Goal: Task Accomplishment & Management: Use online tool/utility

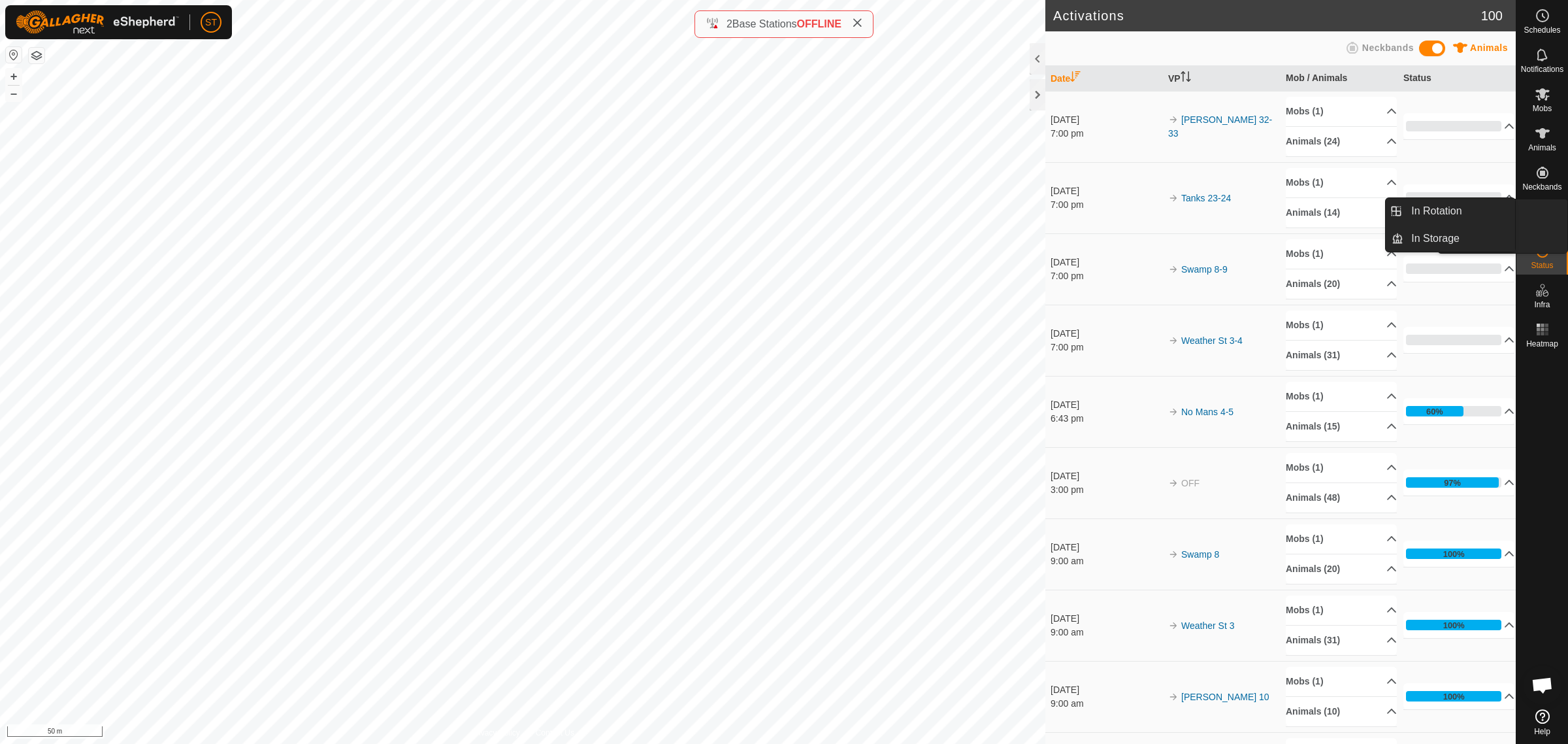
click at [1543, 216] on icon at bounding box center [1543, 211] width 12 height 12
click at [1432, 207] on link "In Rotation" at bounding box center [1459, 211] width 112 height 26
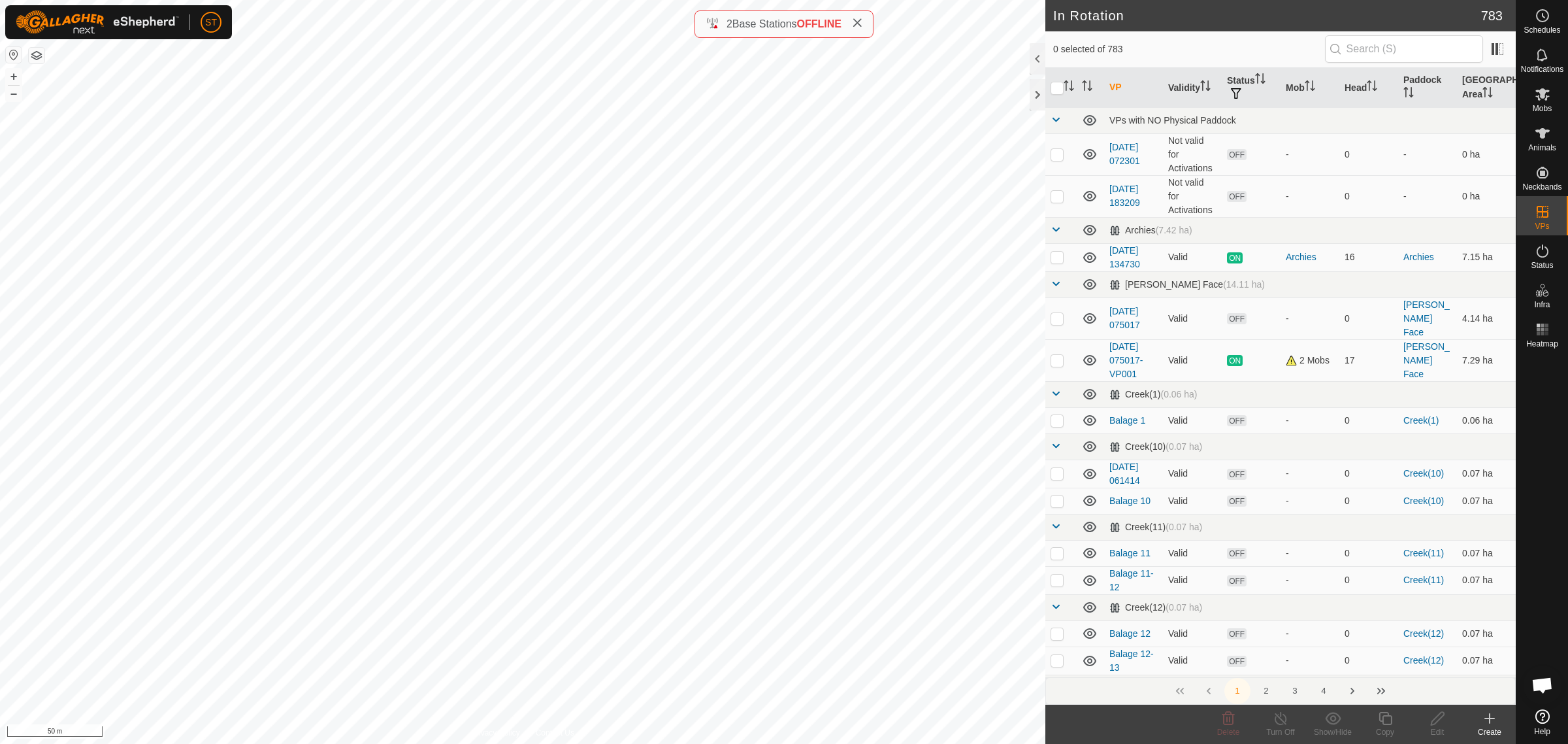
click at [1493, 727] on div "Create" at bounding box center [1490, 731] width 52 height 12
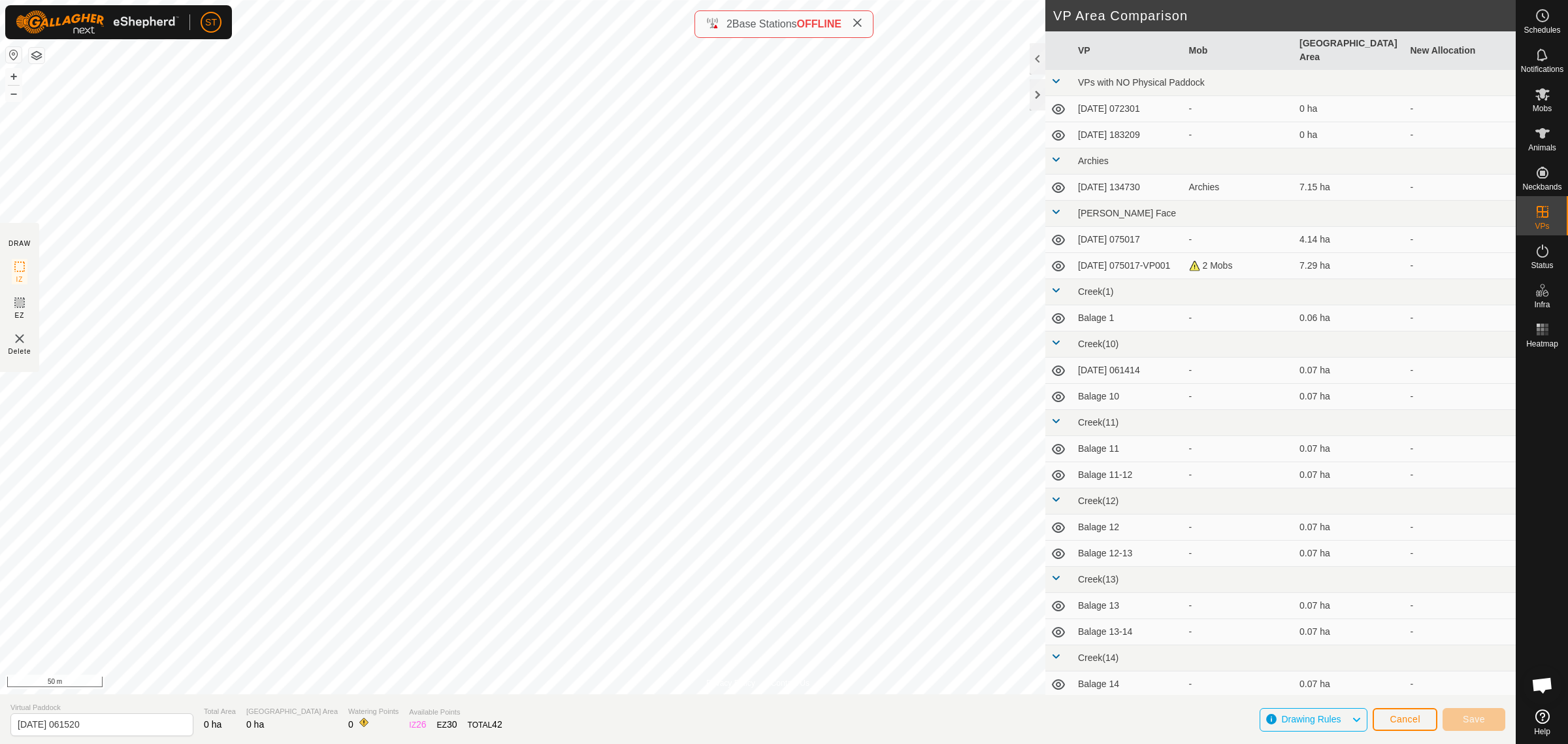
click at [1063, 325] on div "Privacy Policy Contact Us Landmark 3 + – ⇧ i 50 m DRAW IZ EZ Delete VP Area Com…" at bounding box center [758, 372] width 1516 height 744
click at [67, 743] on html "ST Schedules Notifications Mobs Animals Neckbands VPs Status Infra Heatmap Help…" at bounding box center [784, 372] width 1568 height 744
click at [1476, 722] on span "Save" at bounding box center [1474, 719] width 23 height 11
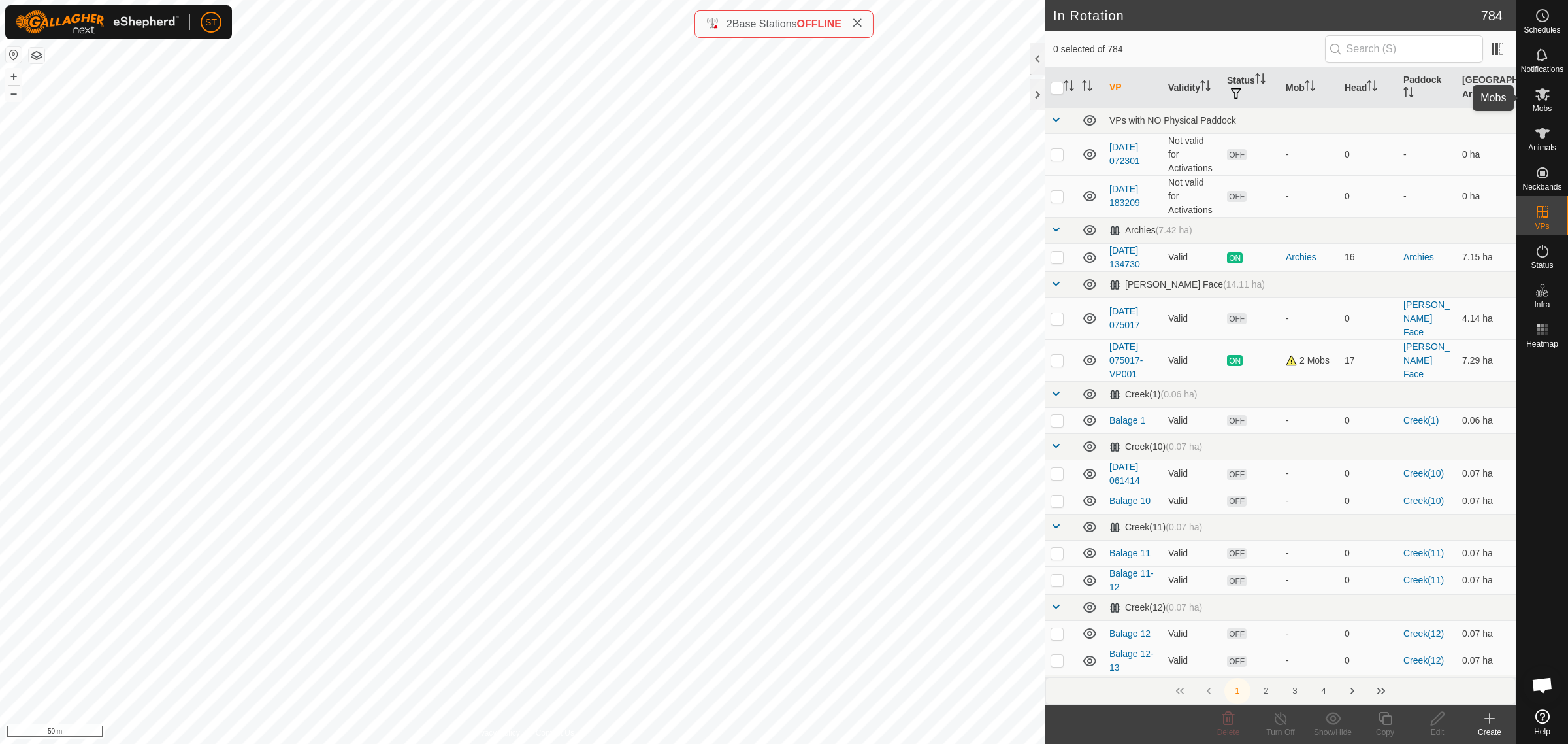
click at [1547, 103] on es-mob-svg-icon at bounding box center [1542, 94] width 23 height 21
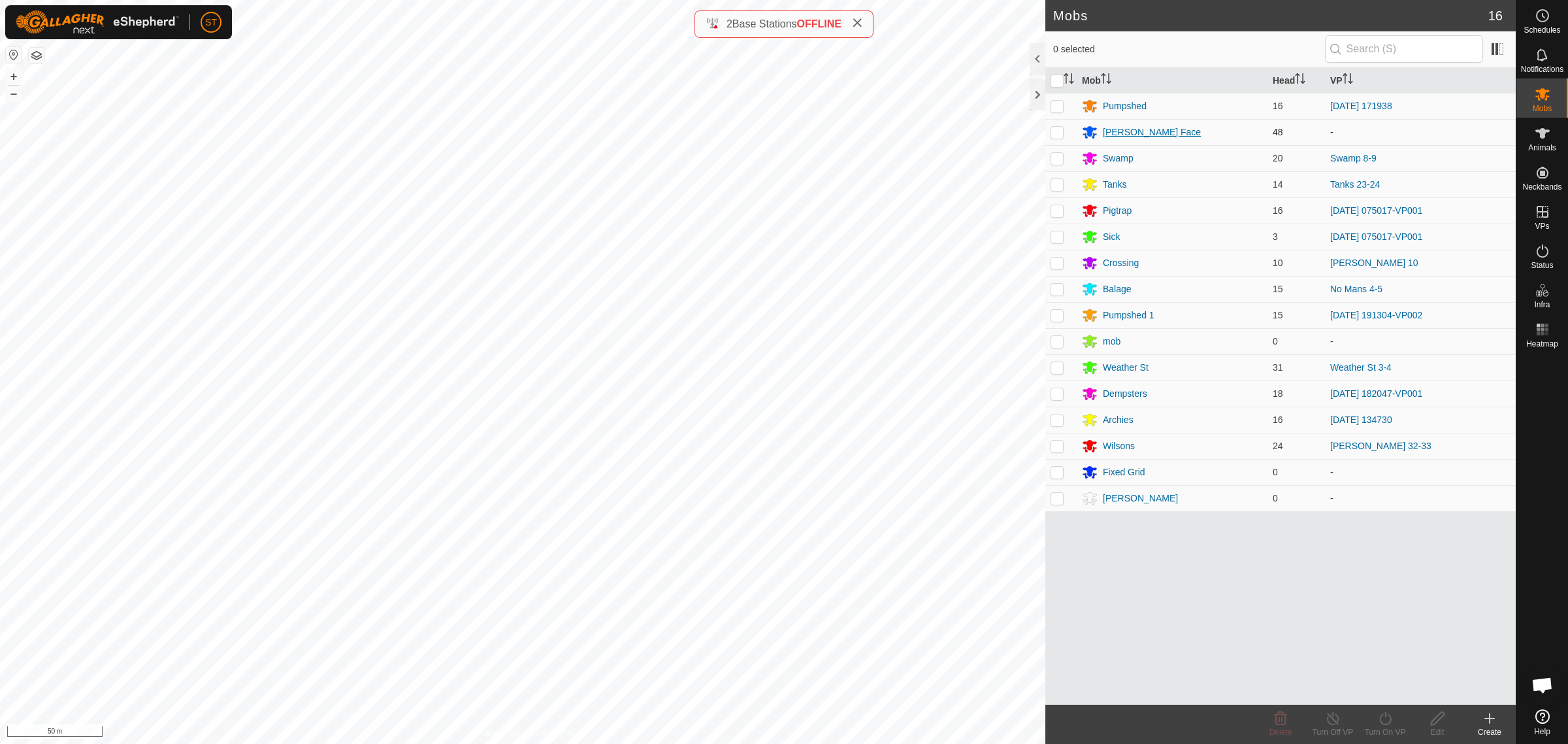
click at [1132, 132] on div "[PERSON_NAME] Face" at bounding box center [1152, 132] width 98 height 13
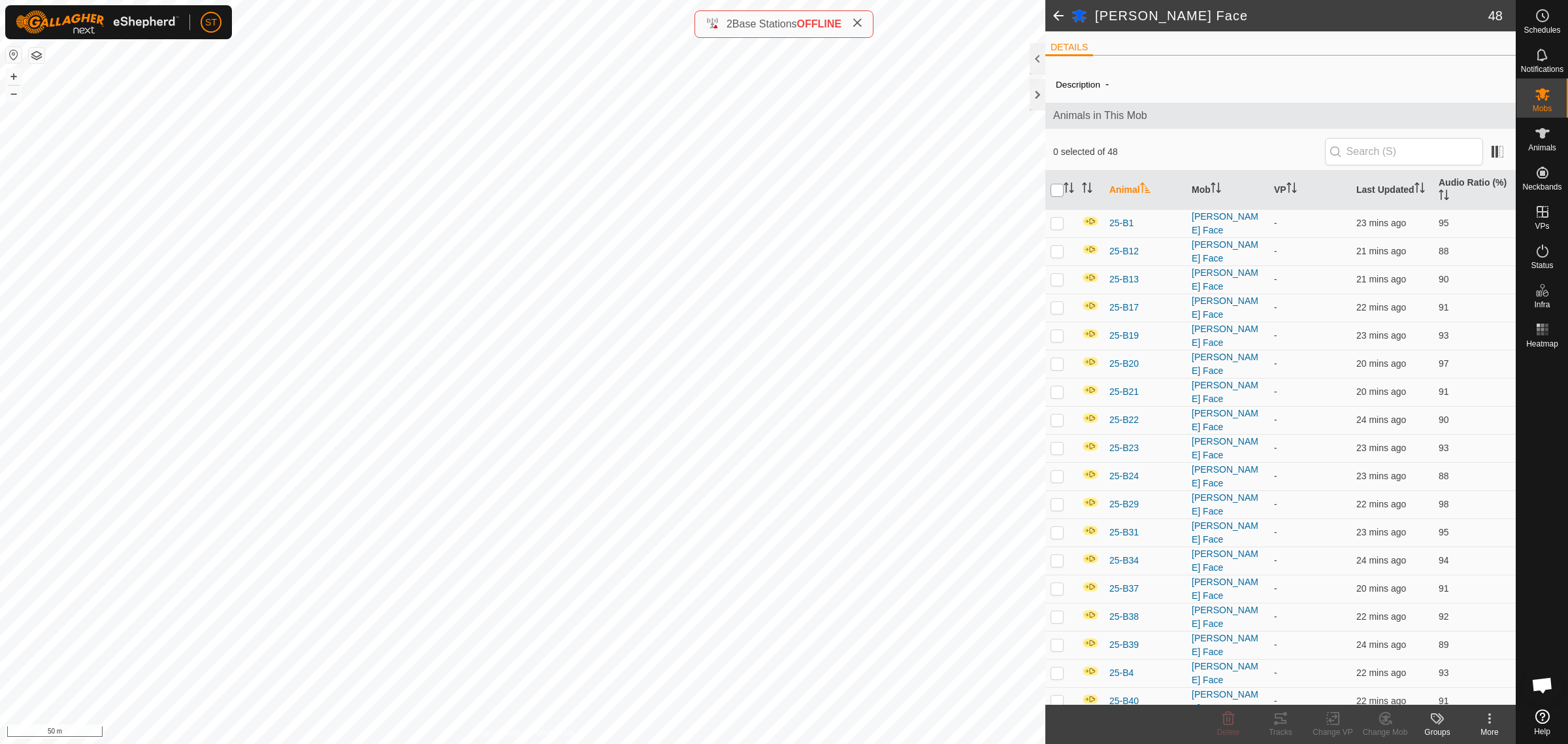
click at [1056, 190] on input "checkbox" at bounding box center [1057, 190] width 13 height 13
checkbox input "true"
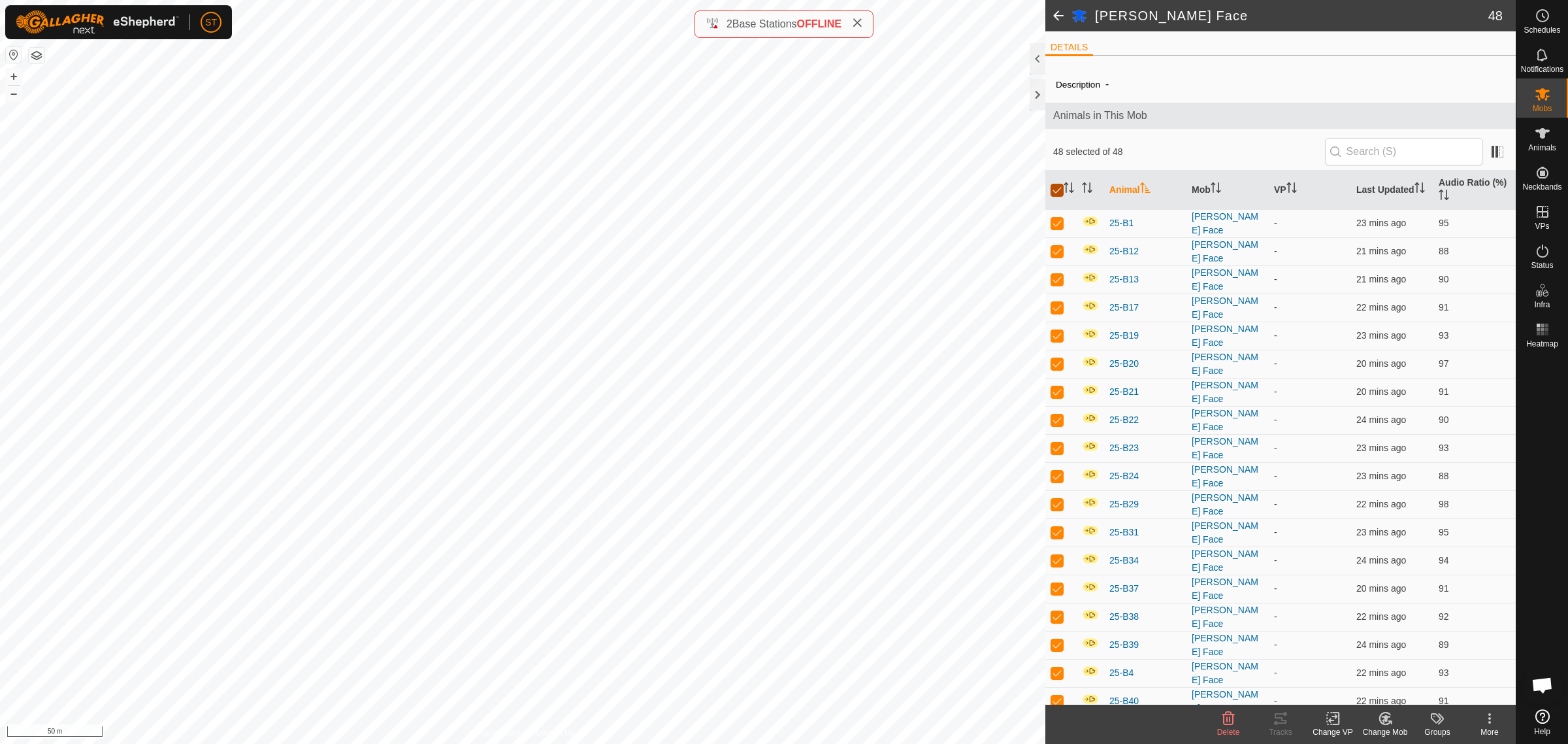
checkbox input "true"
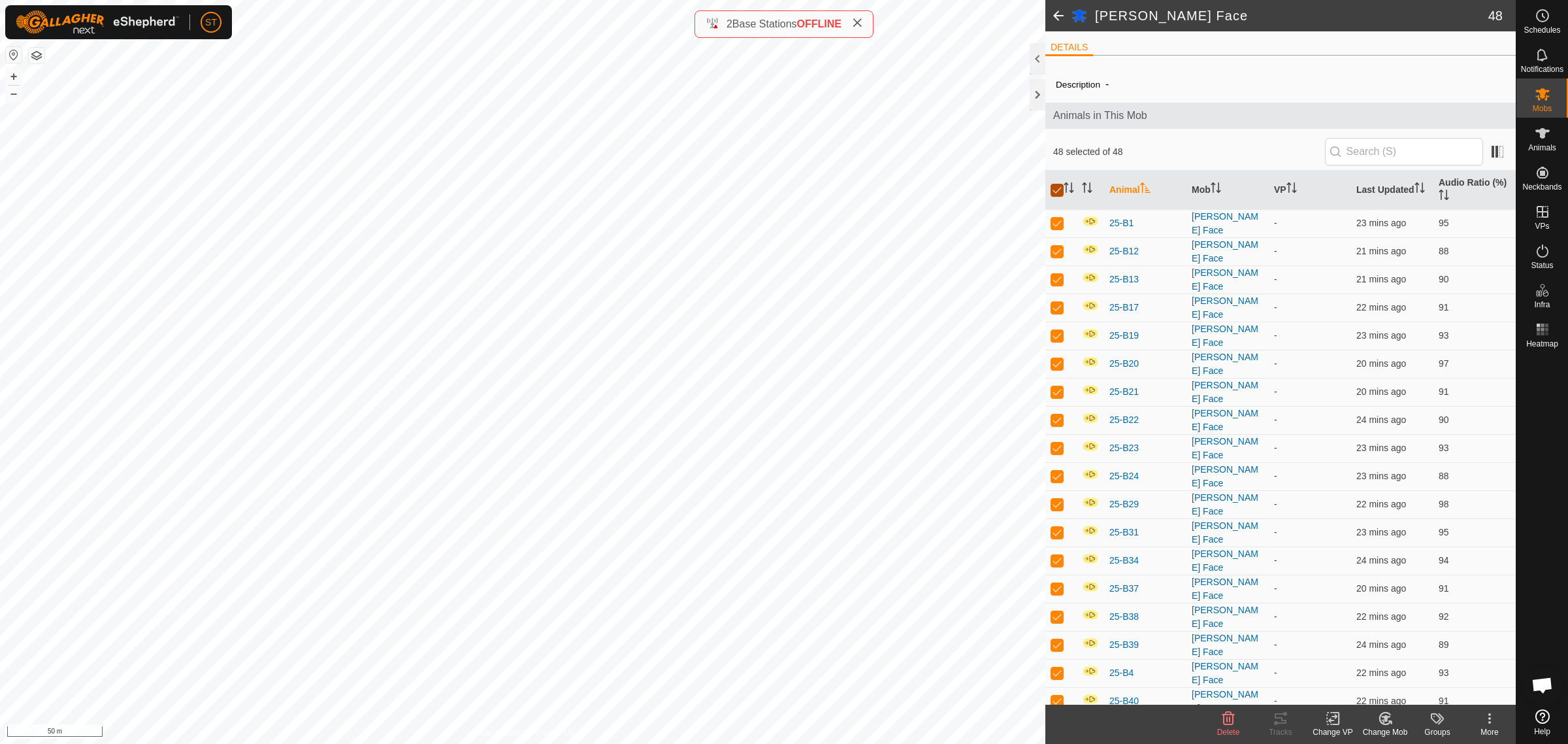
checkbox input "true"
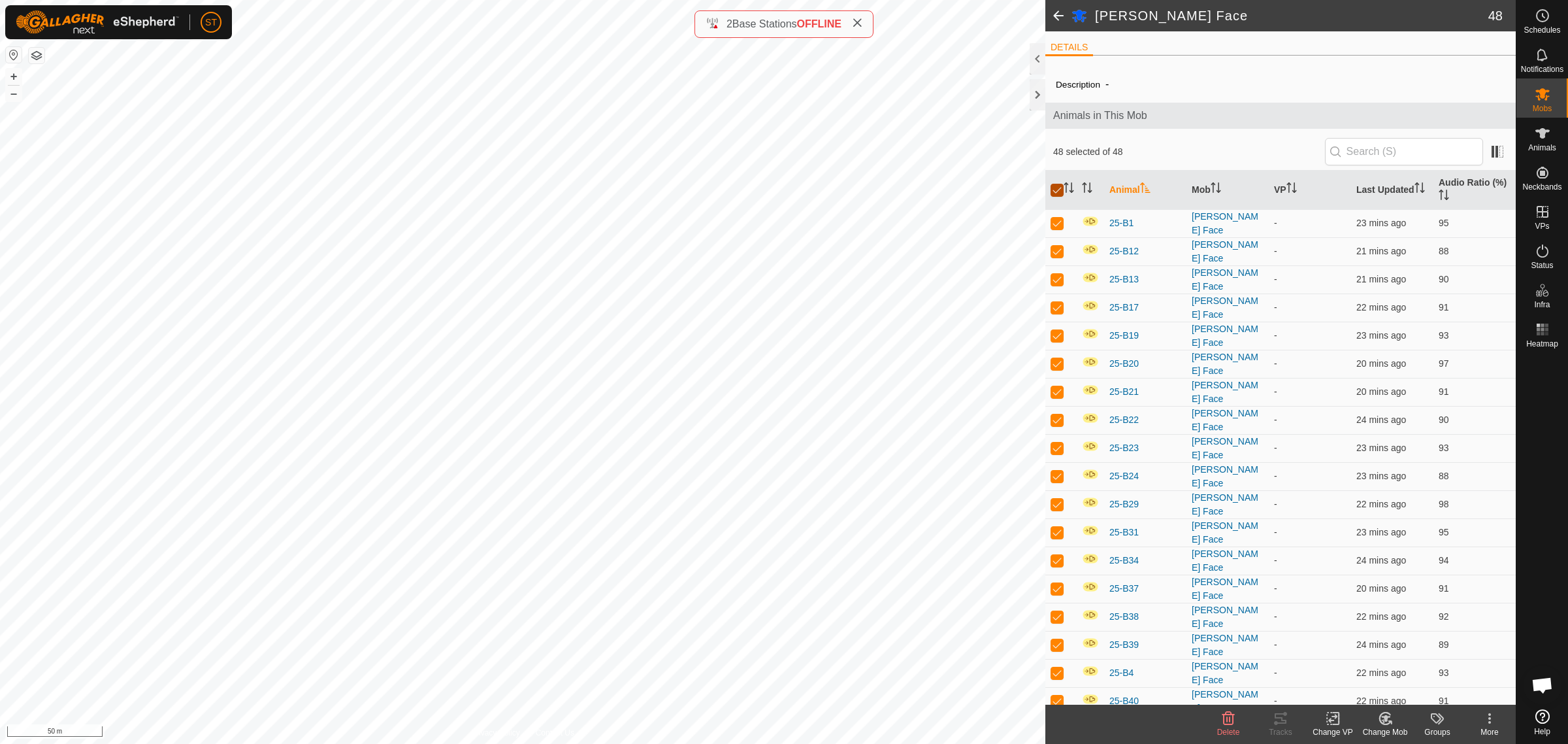
checkbox input "true"
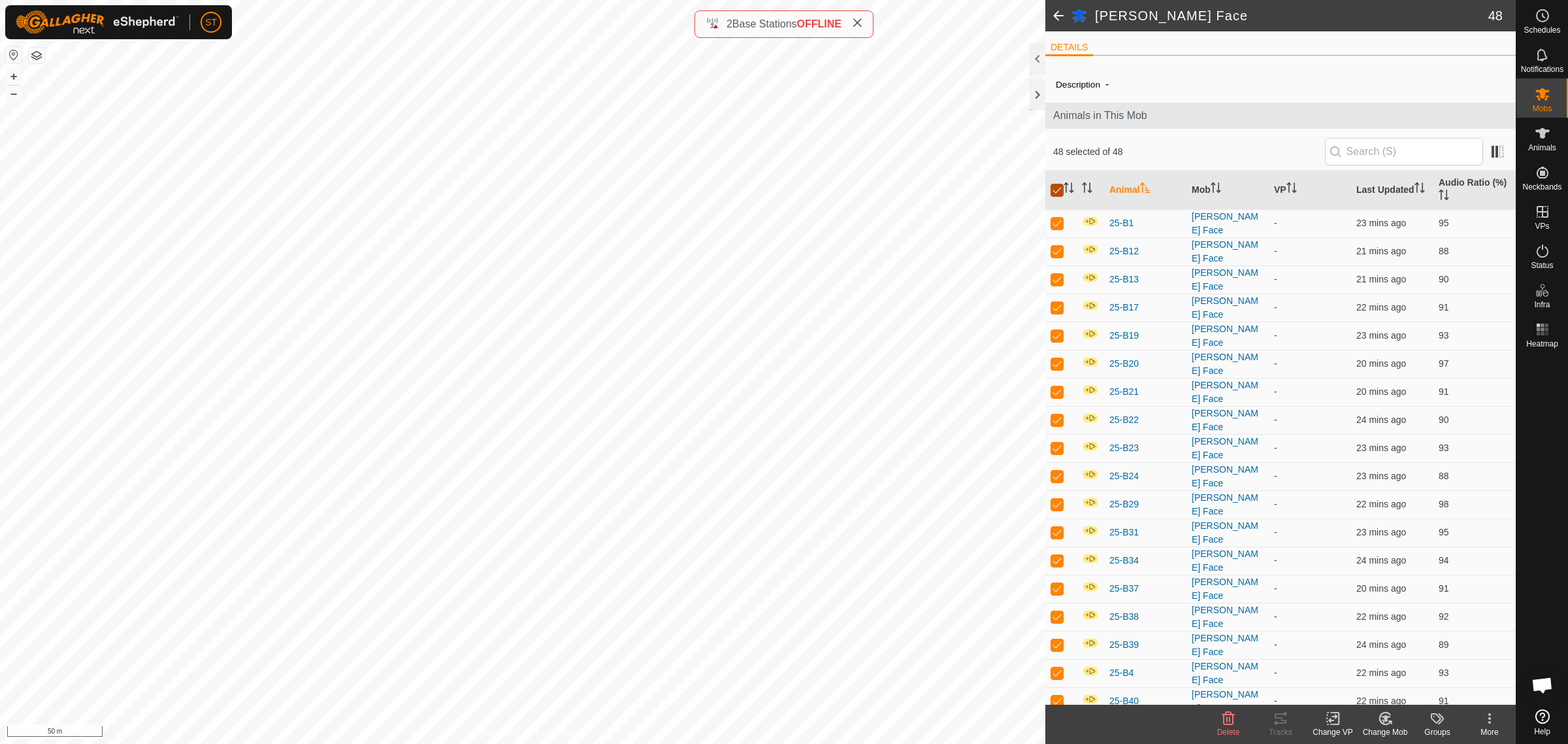
checkbox input "true"
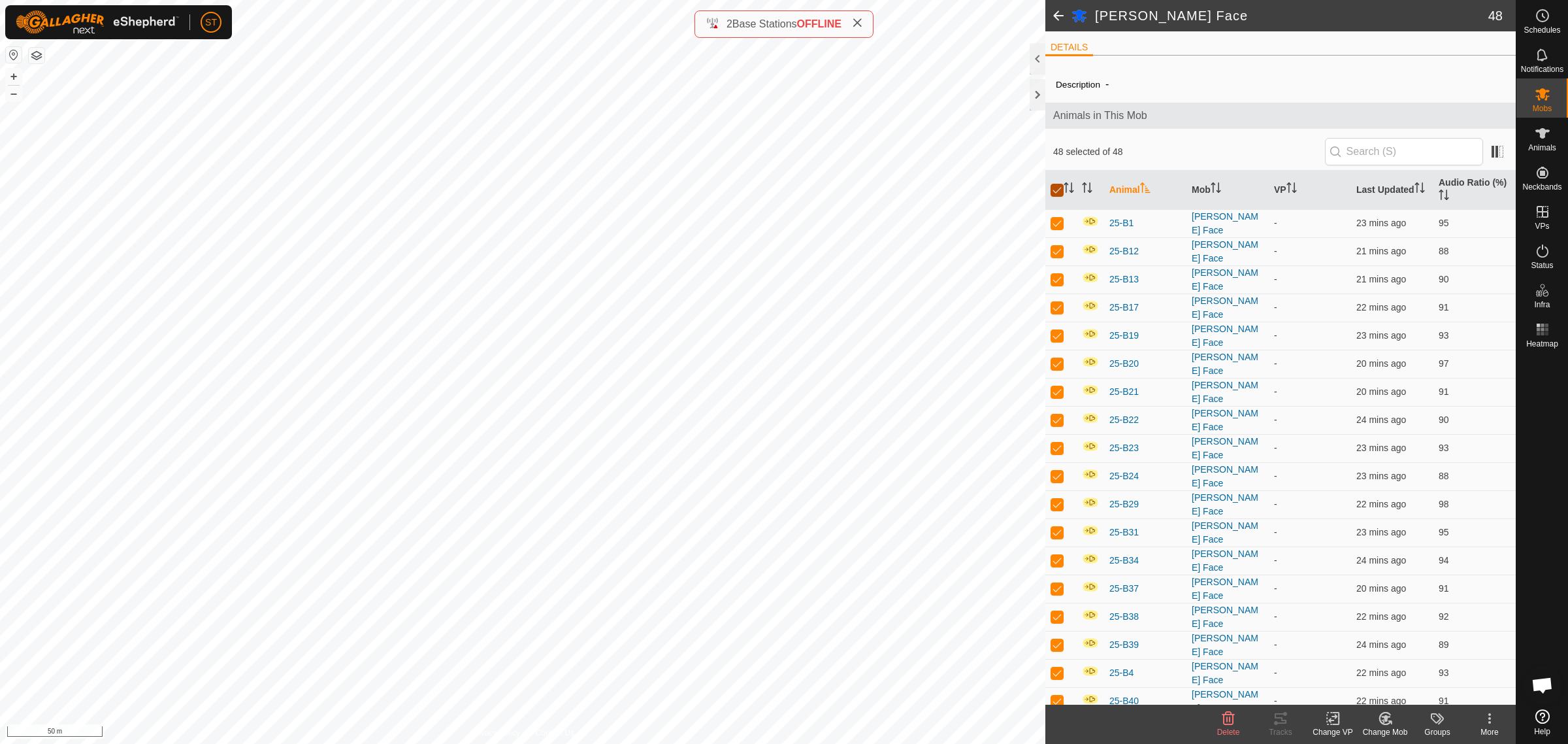
checkbox input "true"
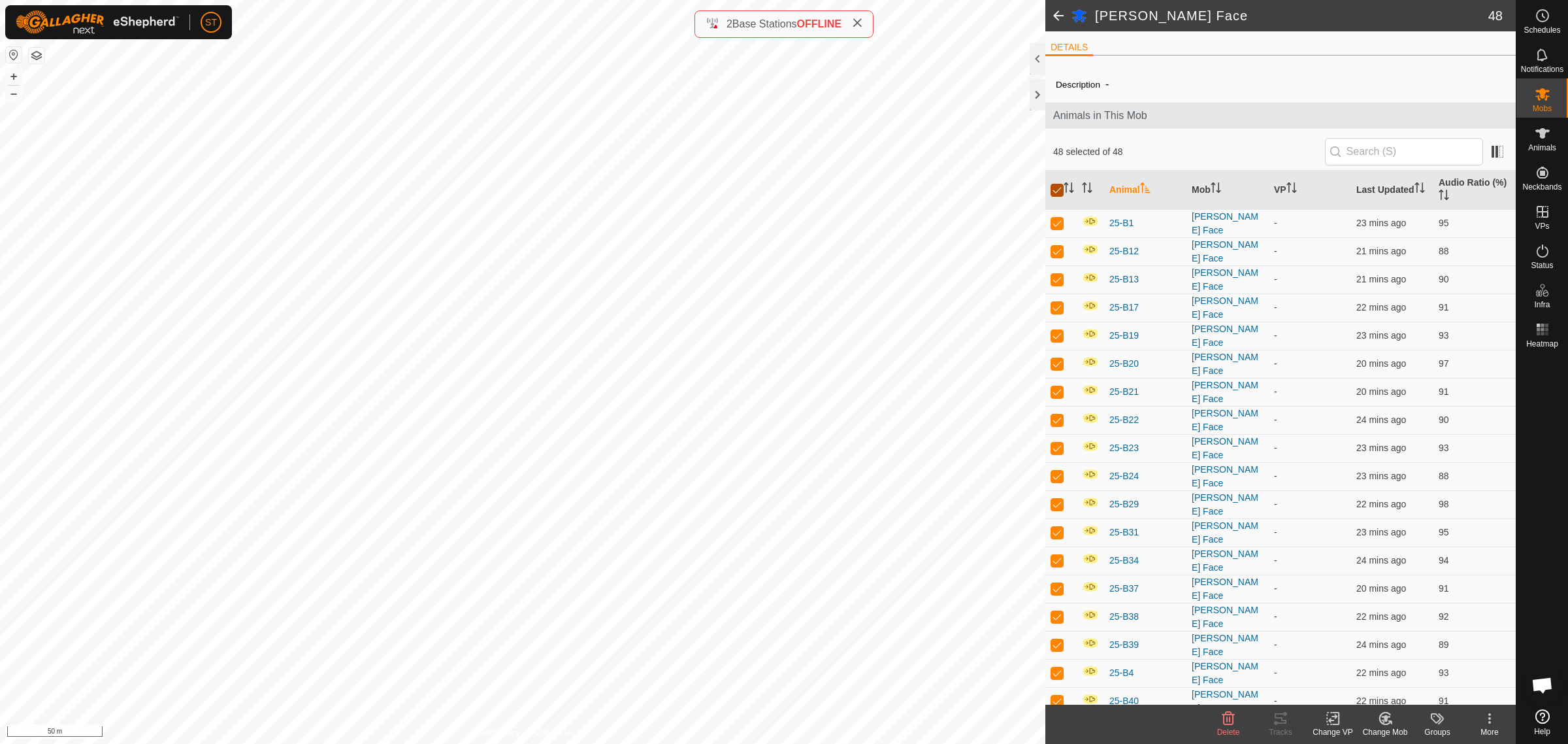
checkbox input "true"
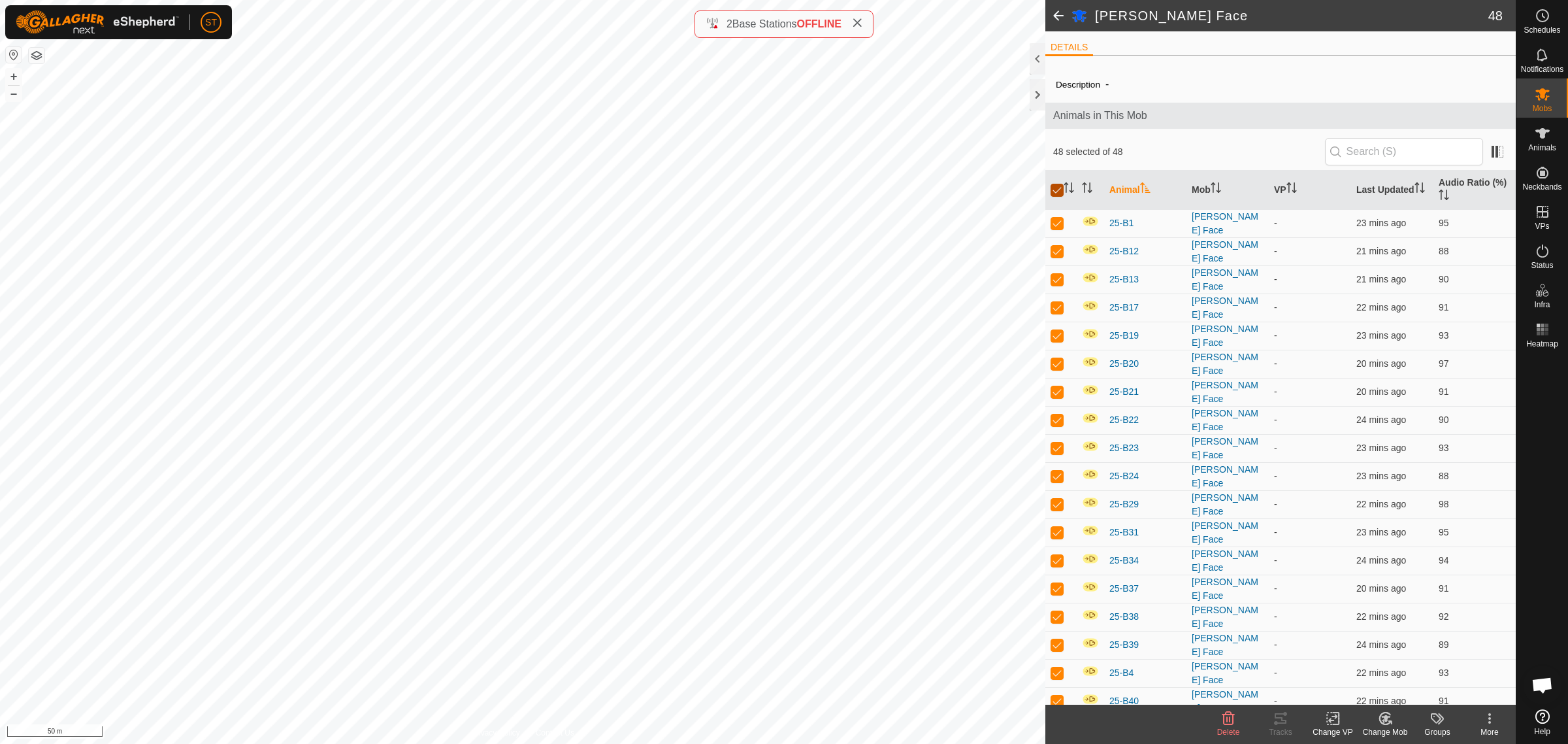
checkbox input "true"
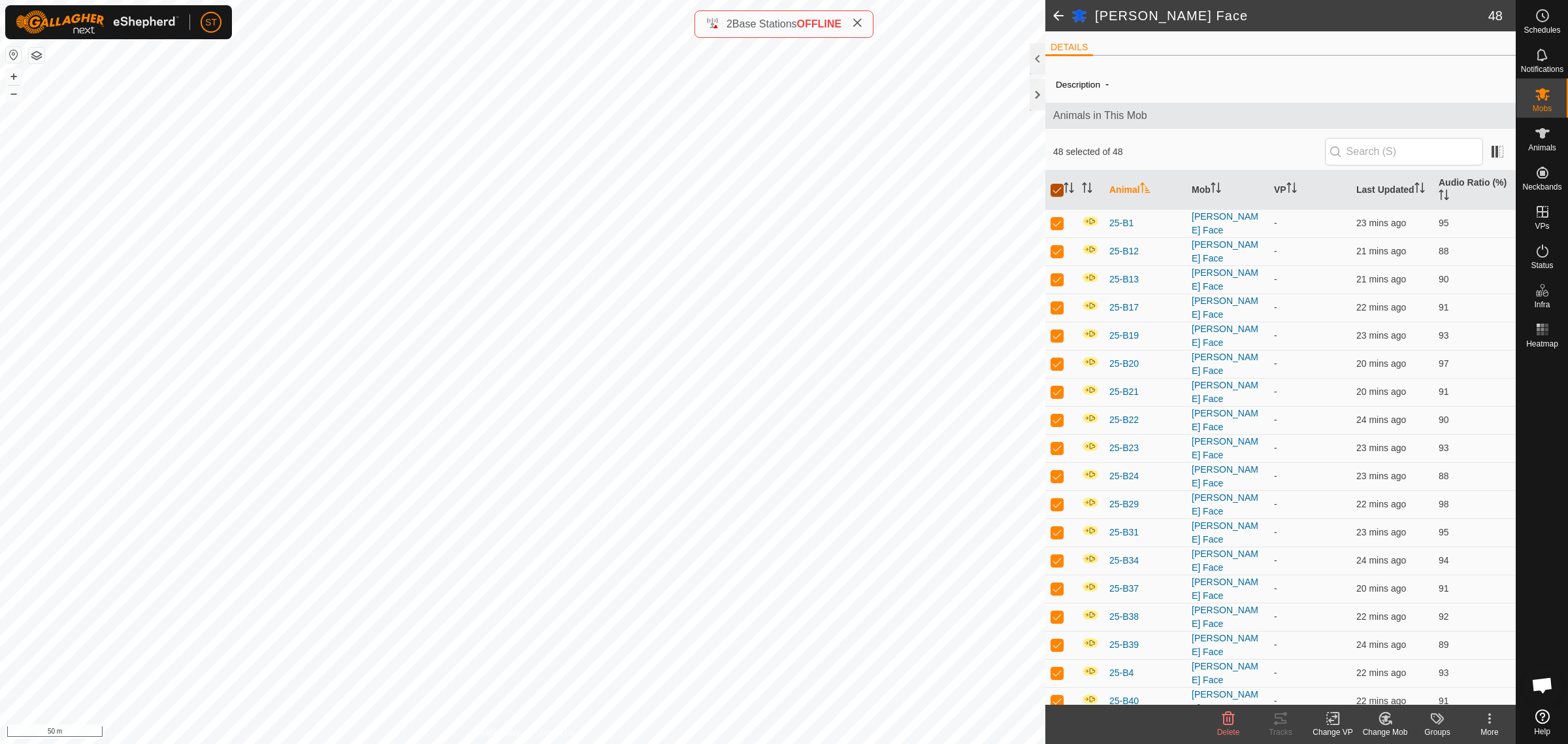
checkbox input "true"
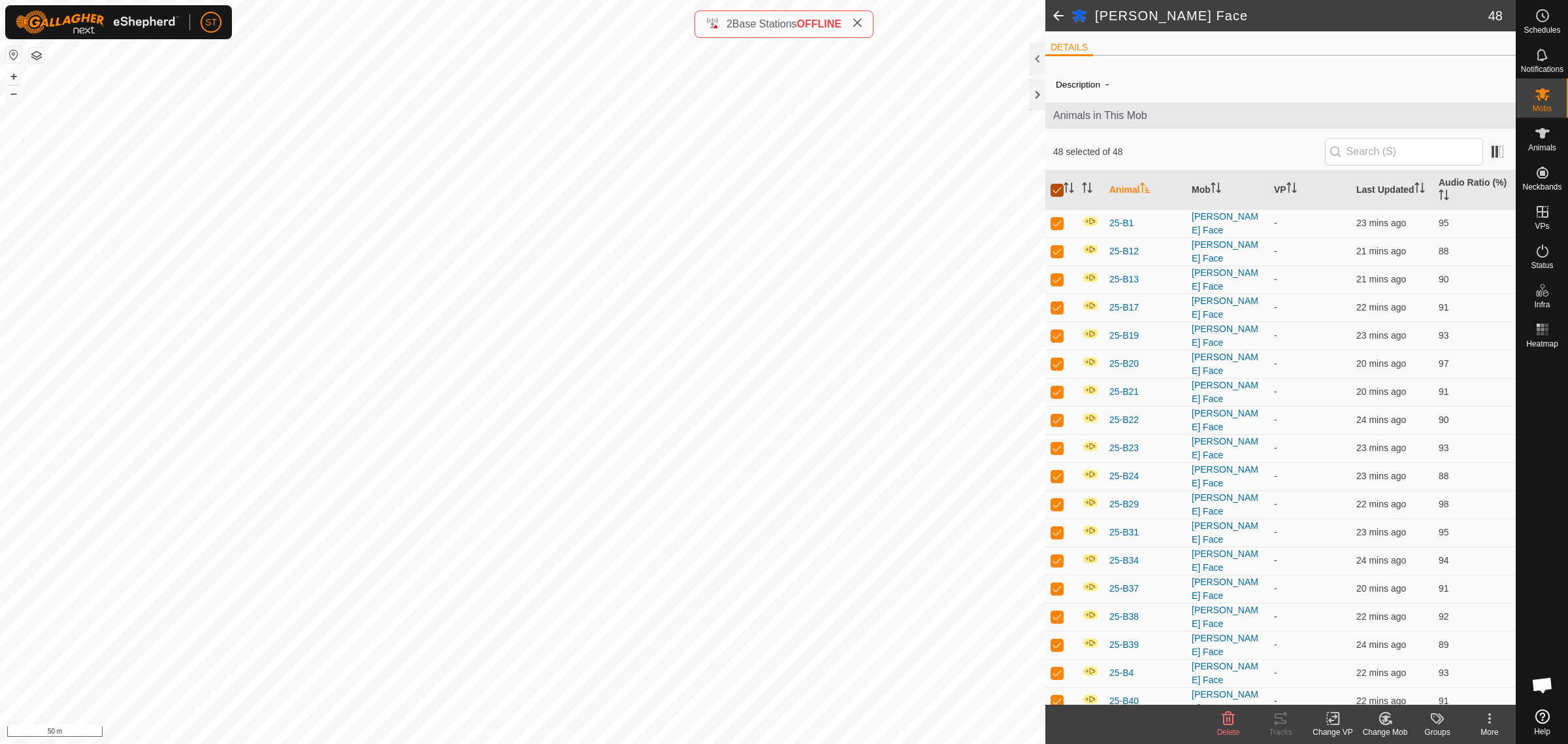
checkbox input "true"
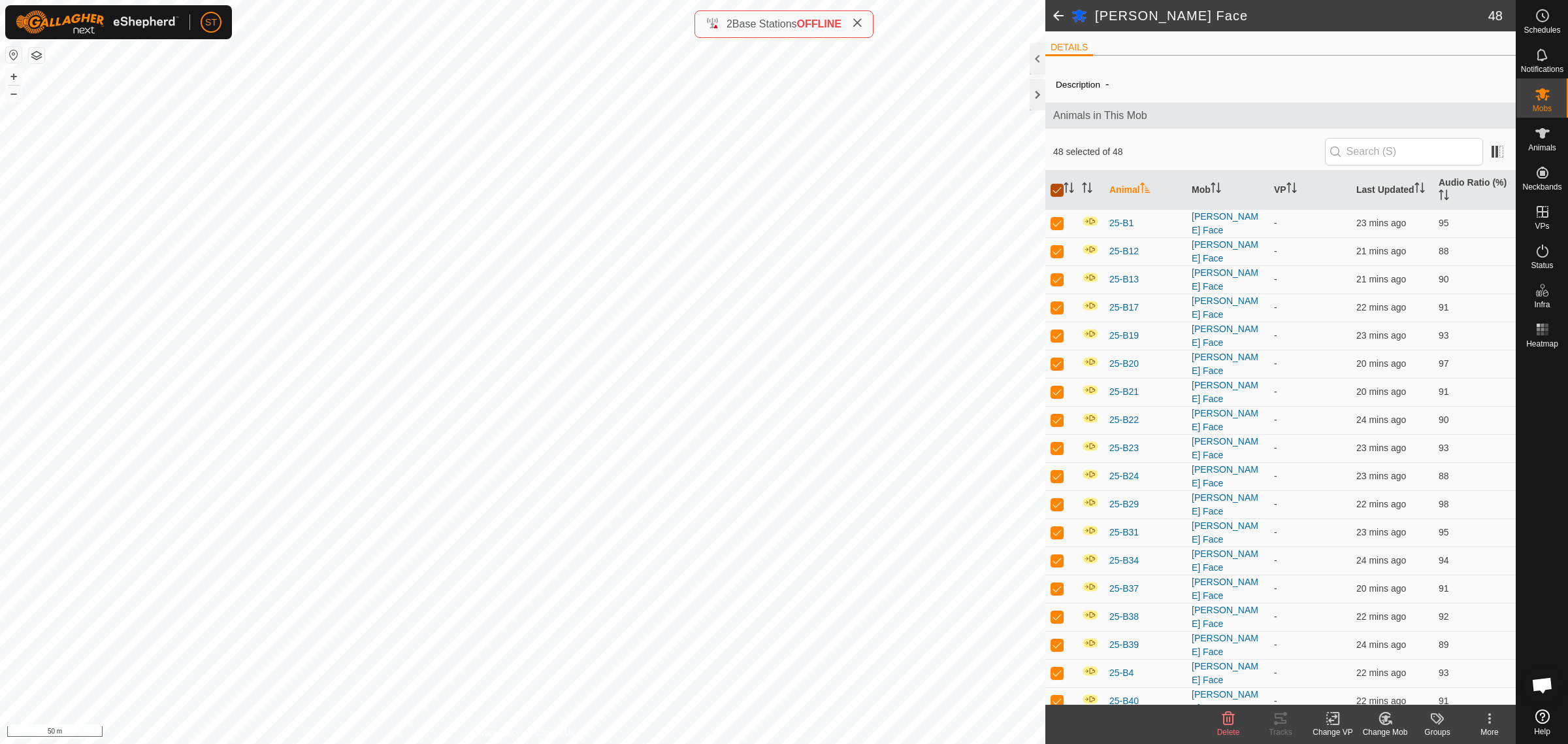
checkbox input "true"
click at [1336, 719] on icon at bounding box center [1333, 718] width 16 height 16
click at [1369, 663] on link "Choose VP..." at bounding box center [1372, 662] width 130 height 26
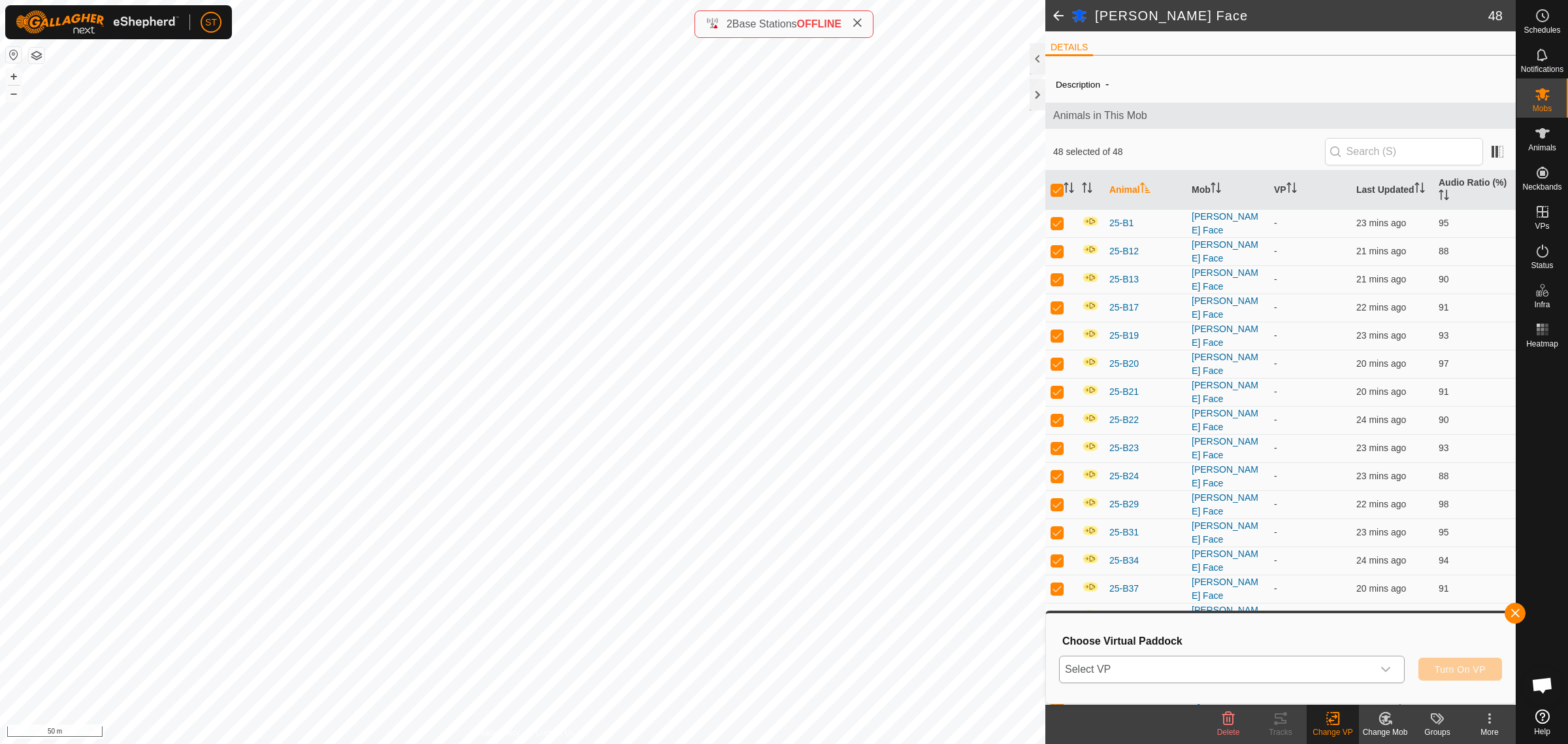
click at [1384, 664] on icon "dropdown trigger" at bounding box center [1386, 669] width 11 height 11
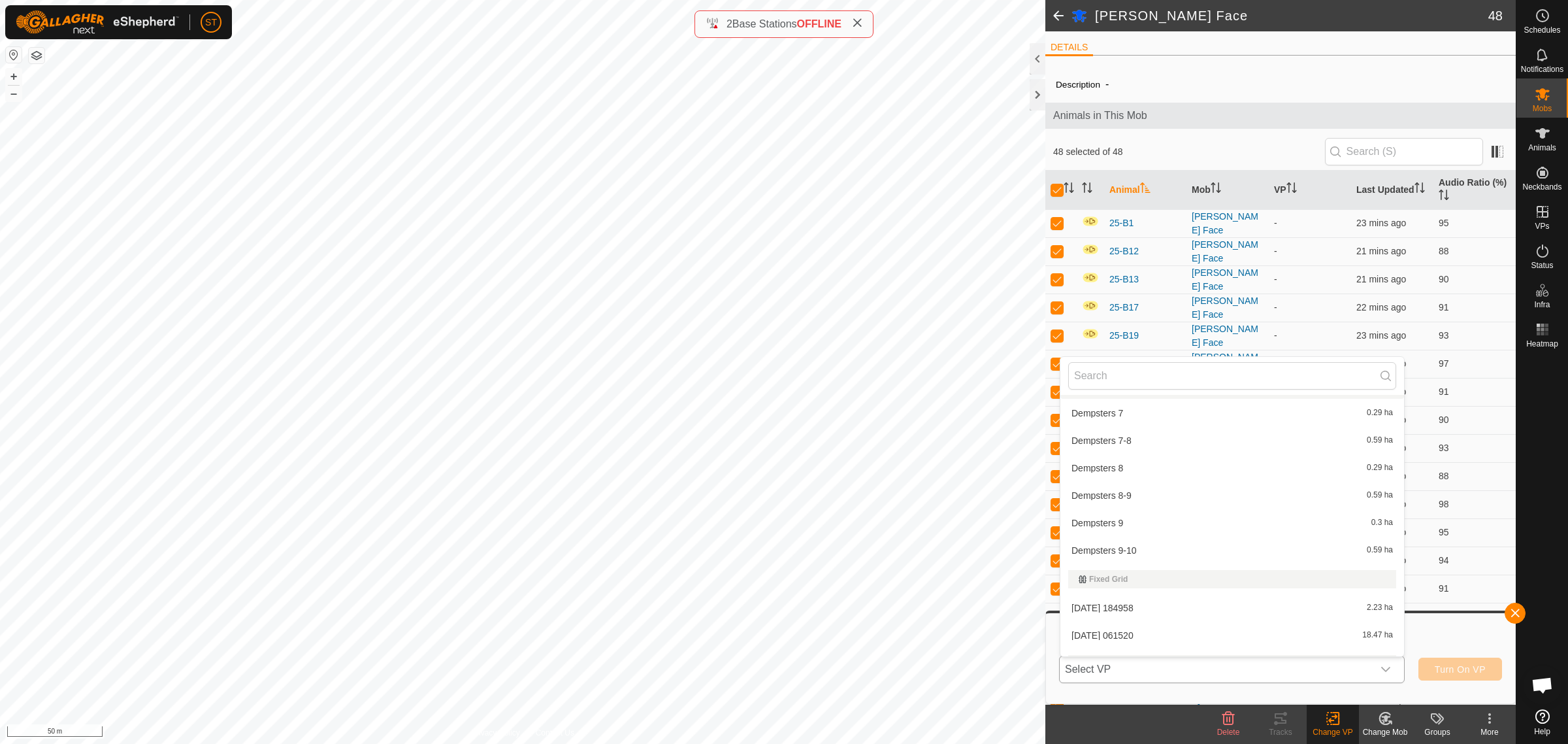
scroll to position [6289, 0]
click at [1103, 612] on li "[DATE] 061520 18.47 ha" at bounding box center [1232, 620] width 344 height 26
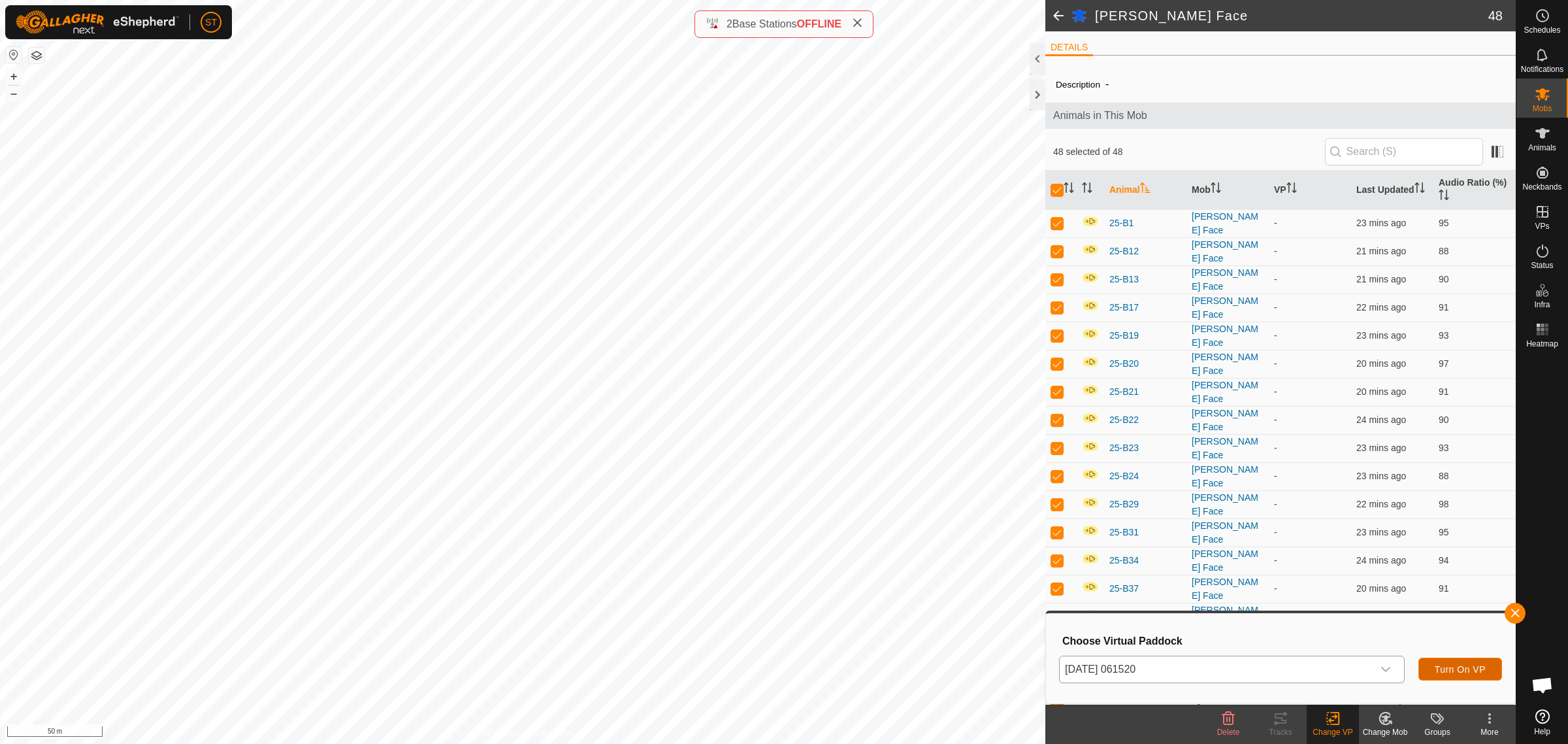
click at [1435, 670] on span "Turn On VP" at bounding box center [1460, 669] width 51 height 11
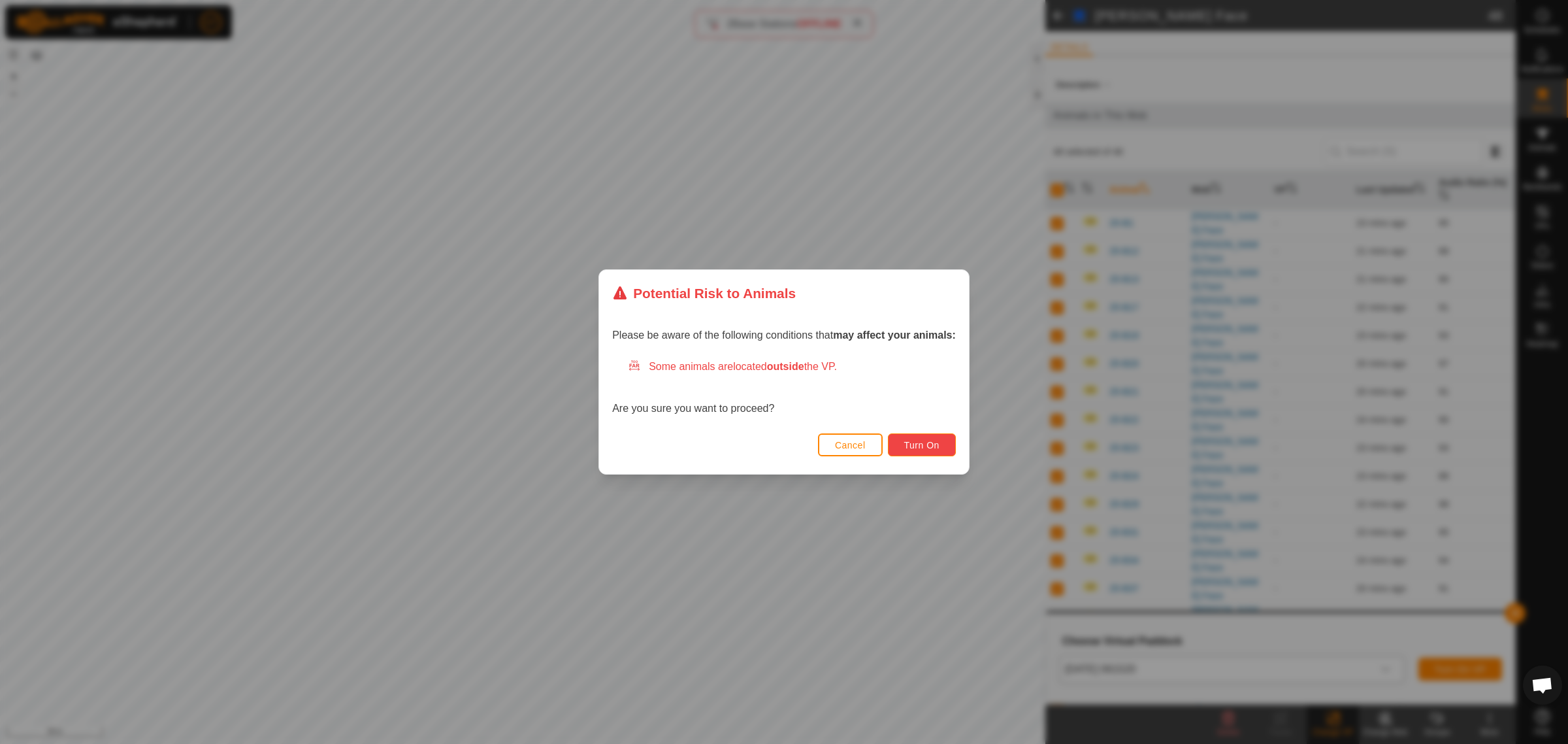
click at [919, 442] on span "Turn On" at bounding box center [922, 445] width 35 height 11
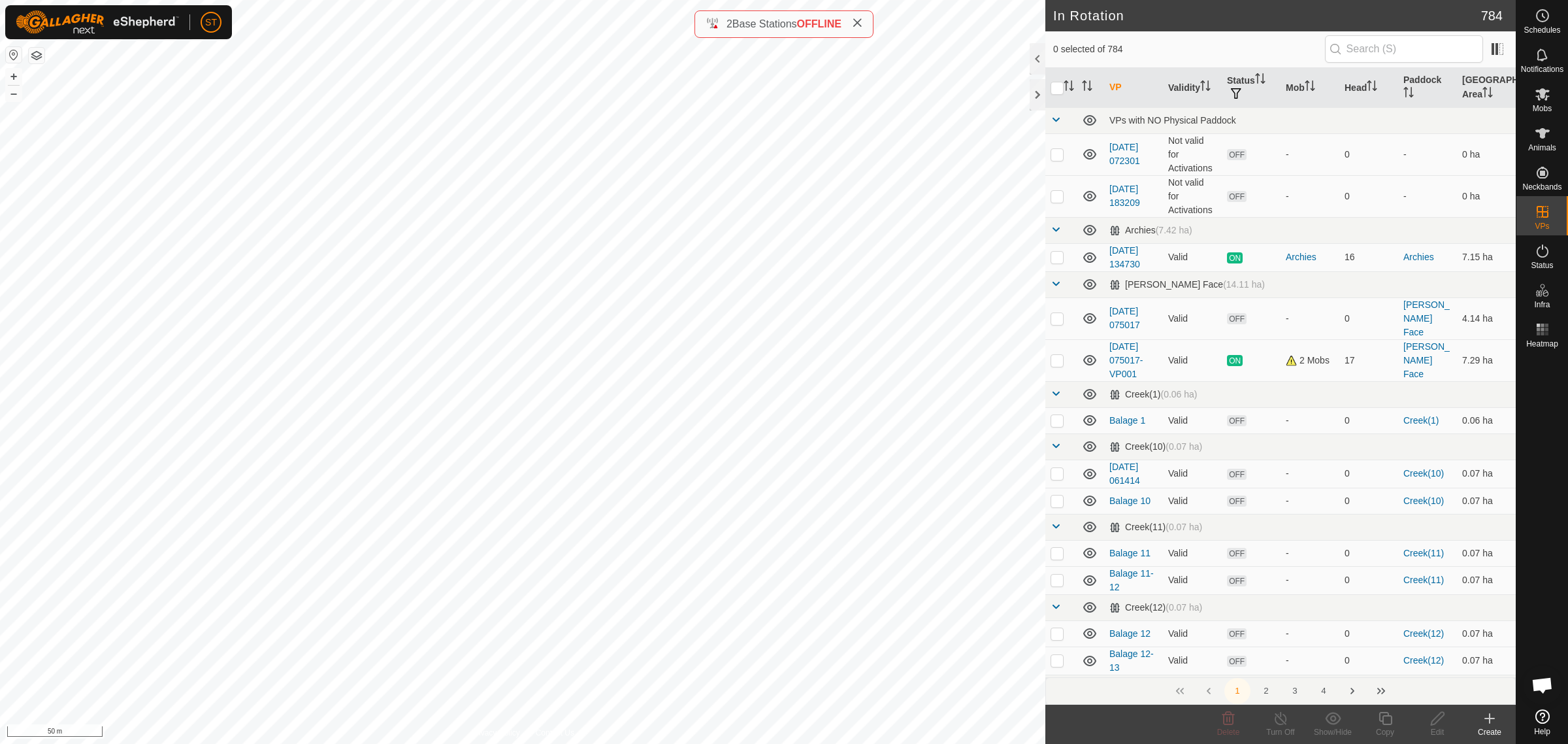
click at [1488, 724] on icon at bounding box center [1490, 718] width 15 height 16
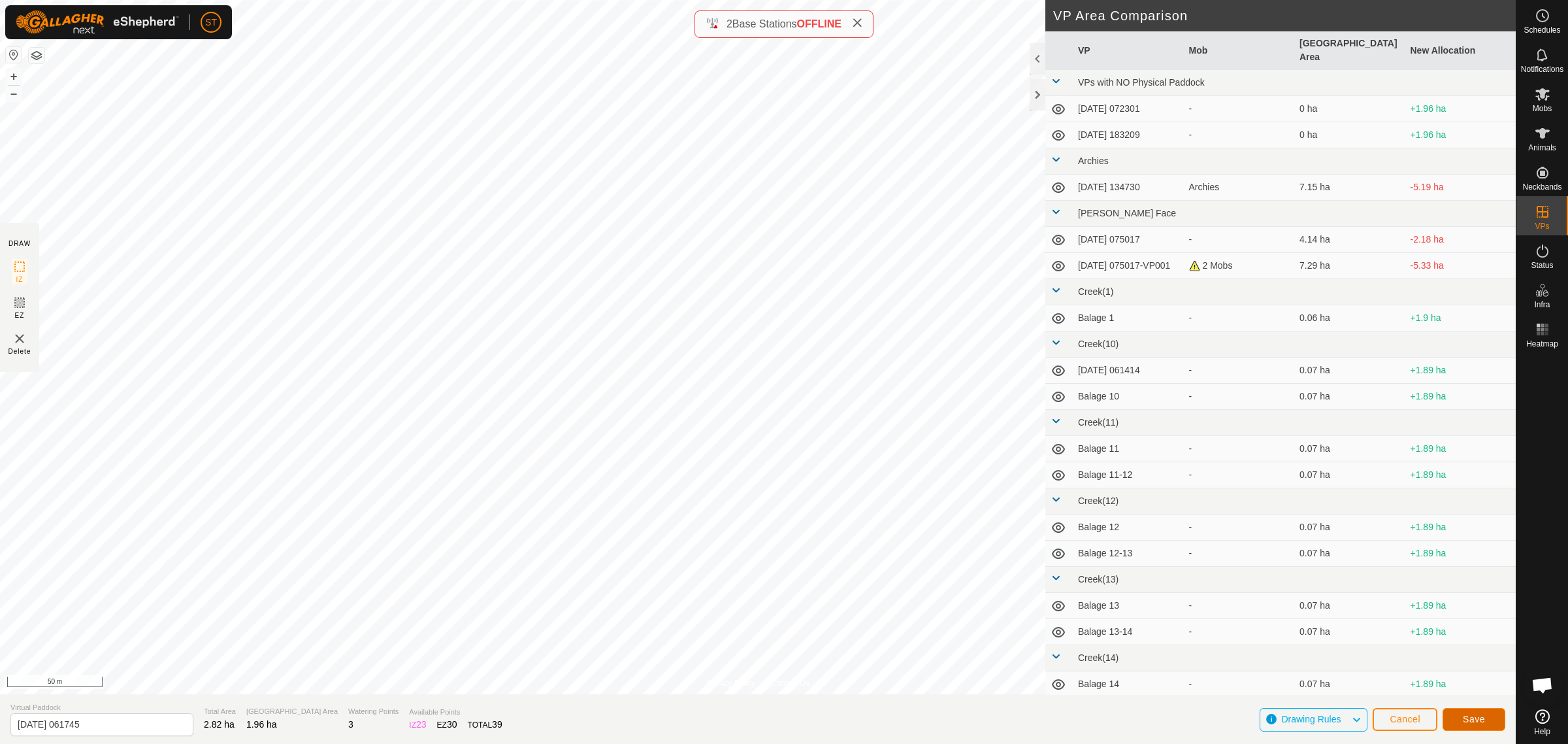
click at [1469, 712] on button "Save" at bounding box center [1474, 719] width 63 height 23
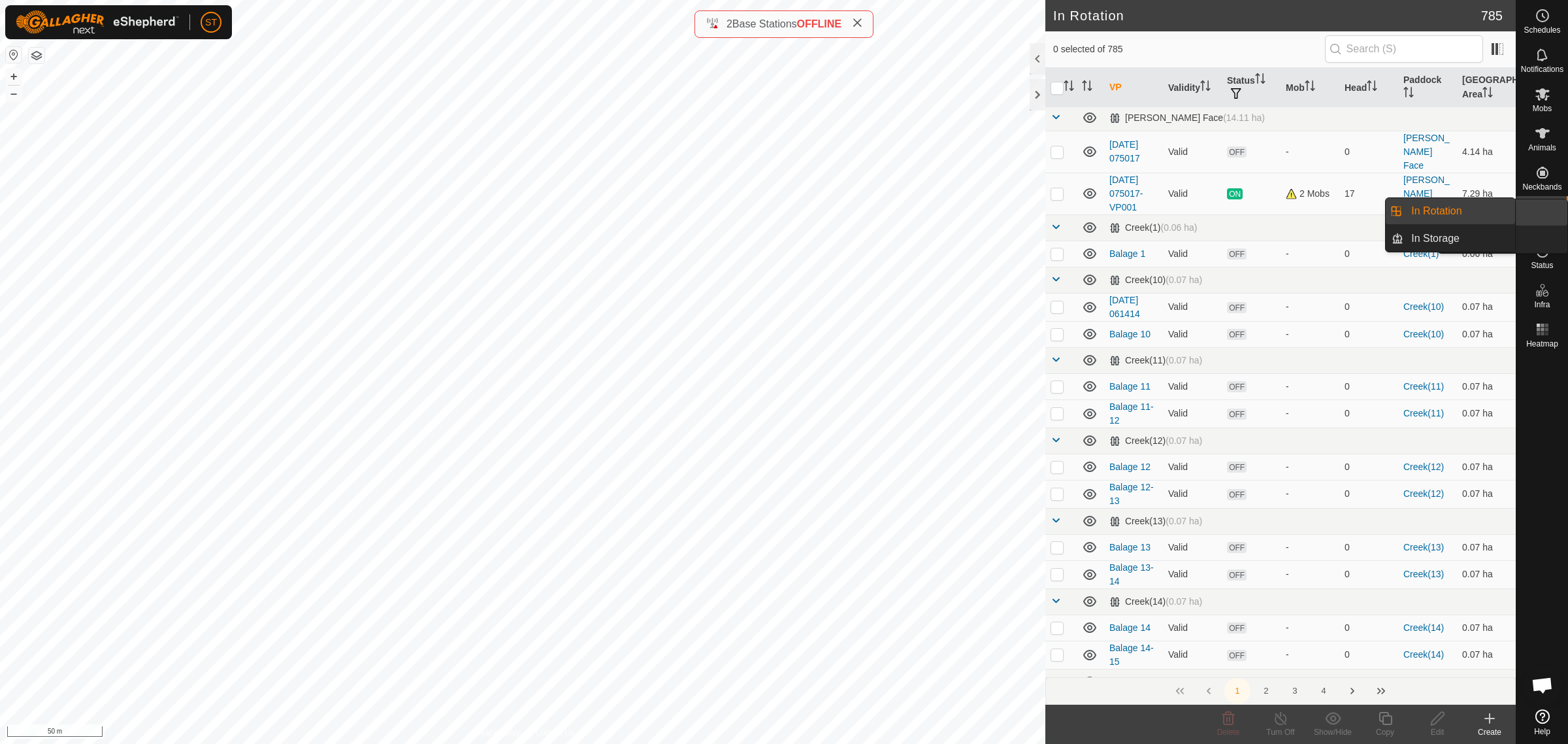
scroll to position [490, 0]
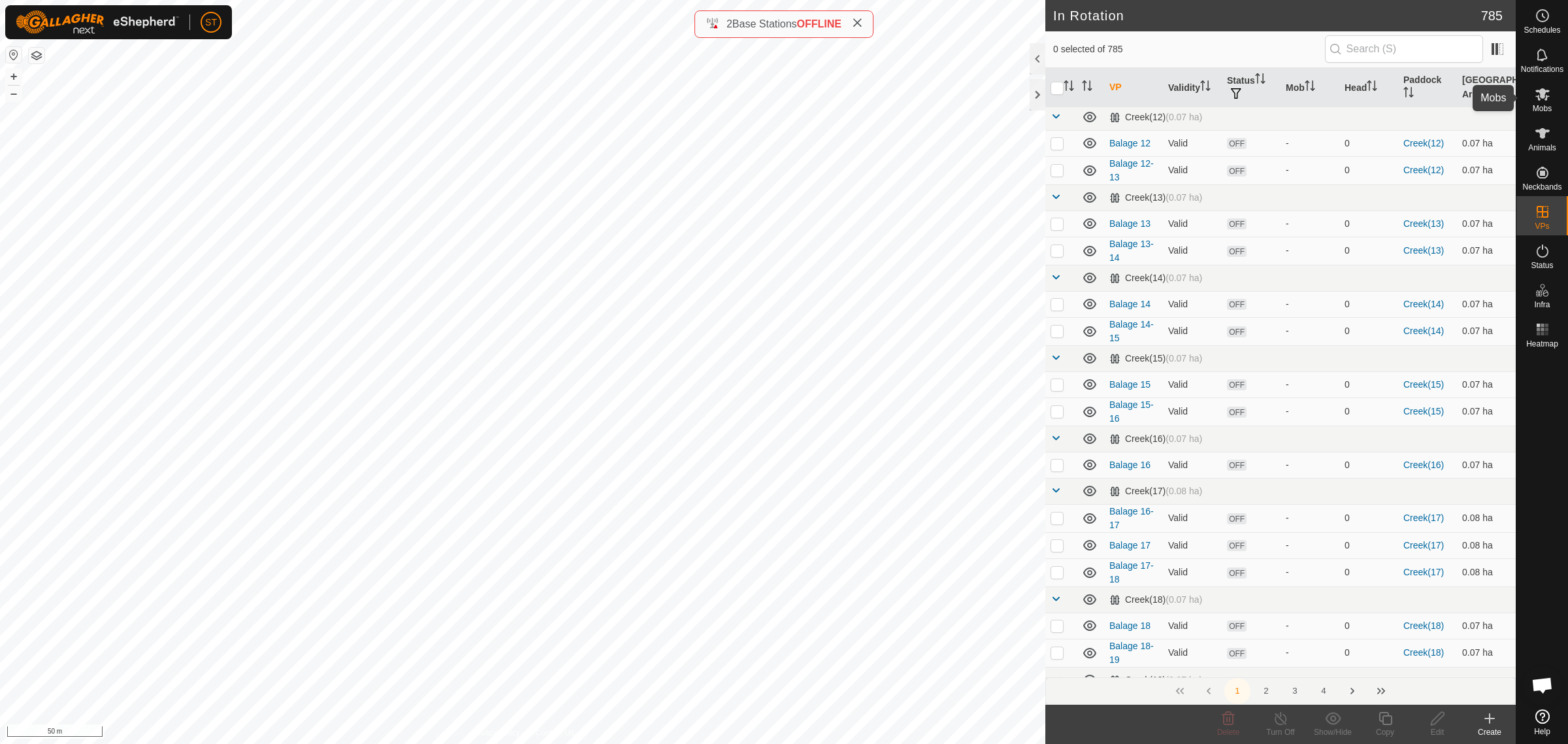
click at [1543, 92] on icon at bounding box center [1543, 94] width 14 height 13
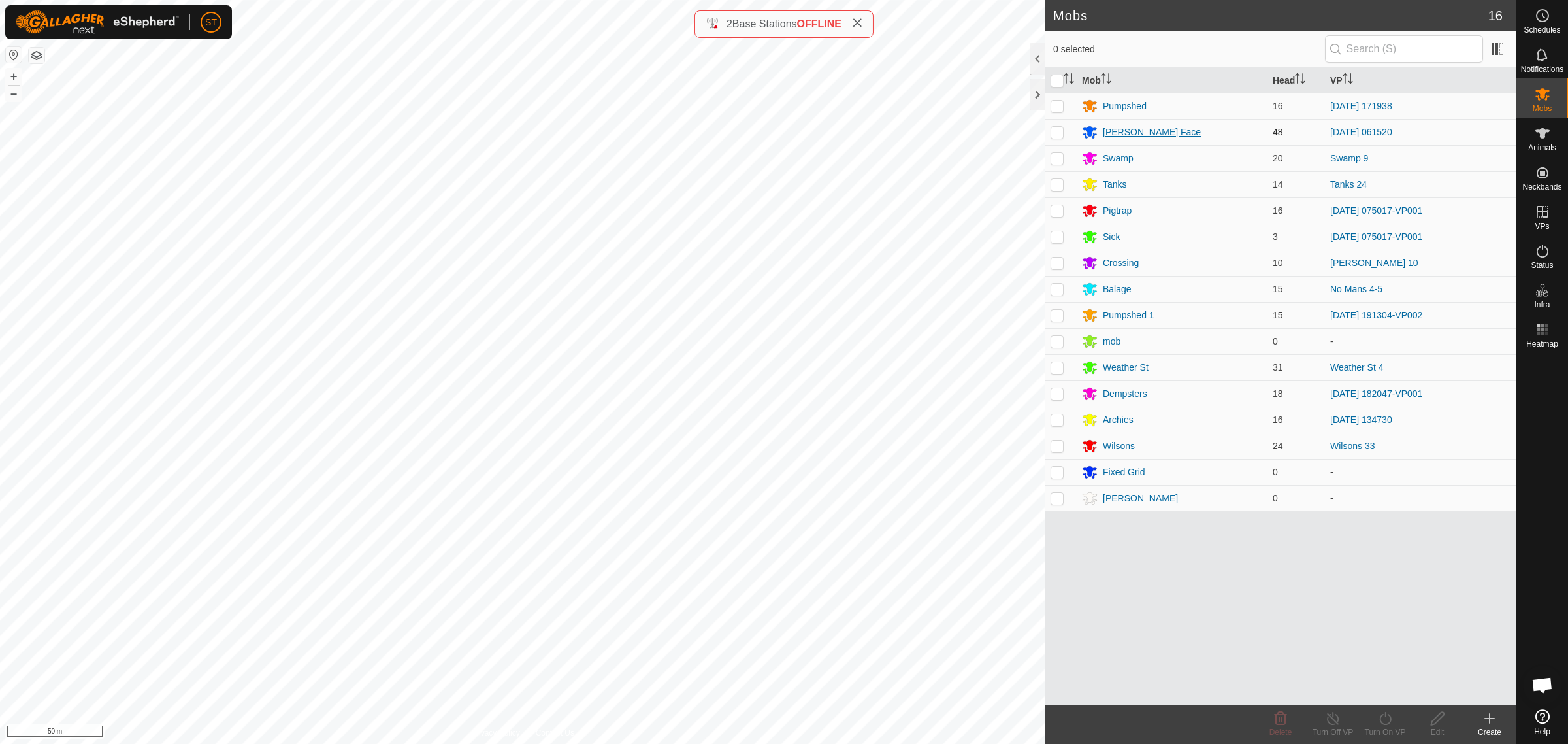
click at [1112, 128] on div "[PERSON_NAME] Face" at bounding box center [1152, 132] width 98 height 13
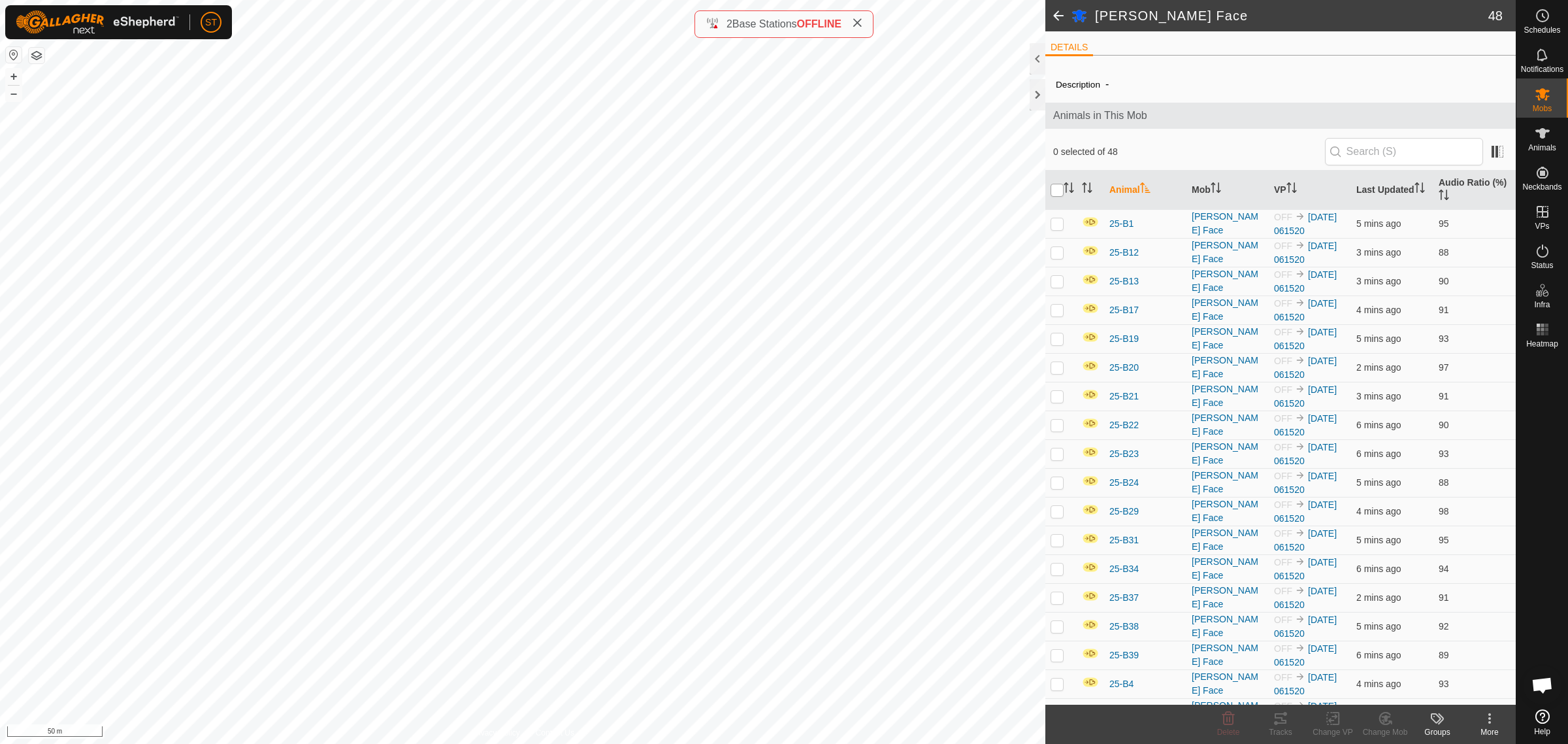
click at [1056, 194] on input "checkbox" at bounding box center [1057, 190] width 13 height 13
checkbox input "true"
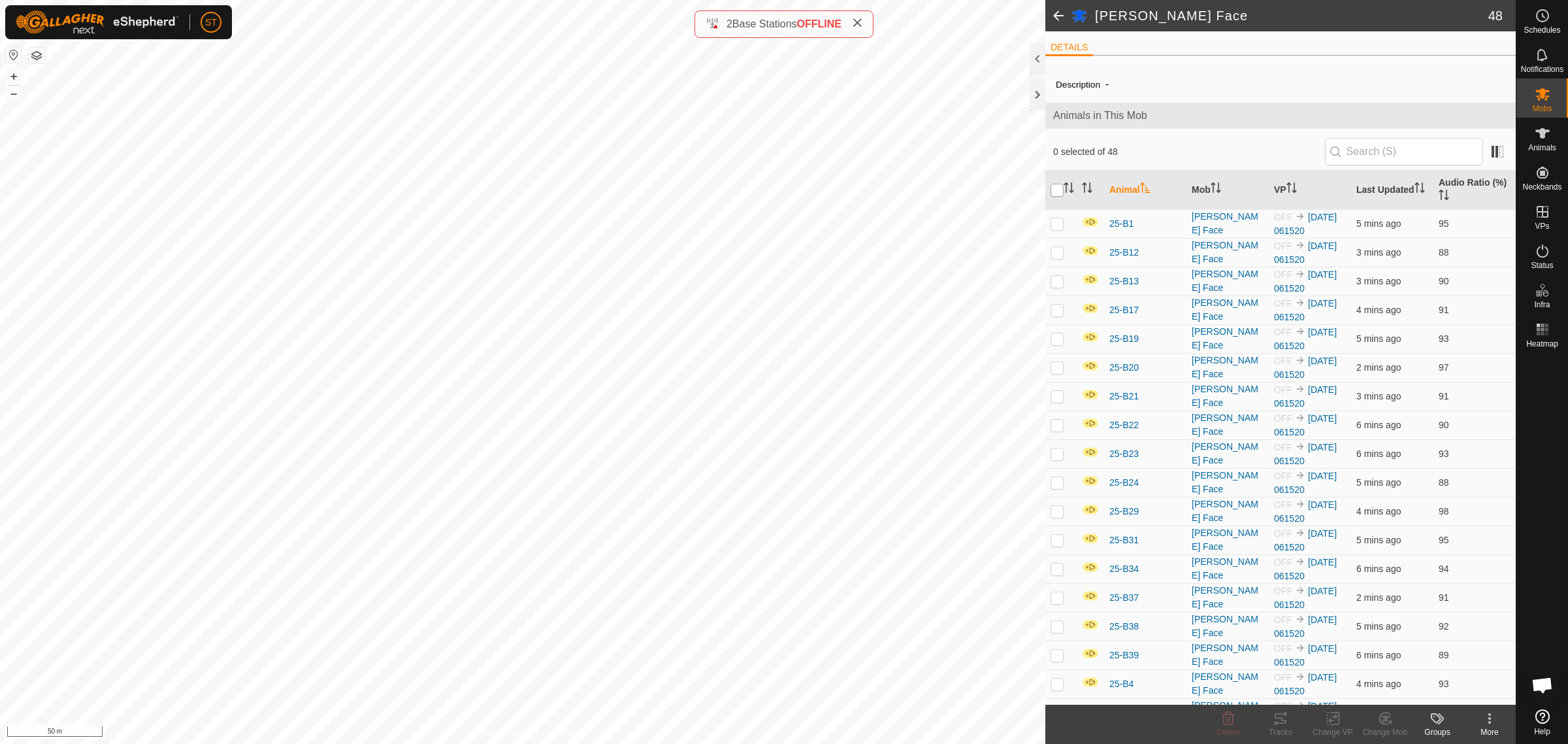
checkbox input "true"
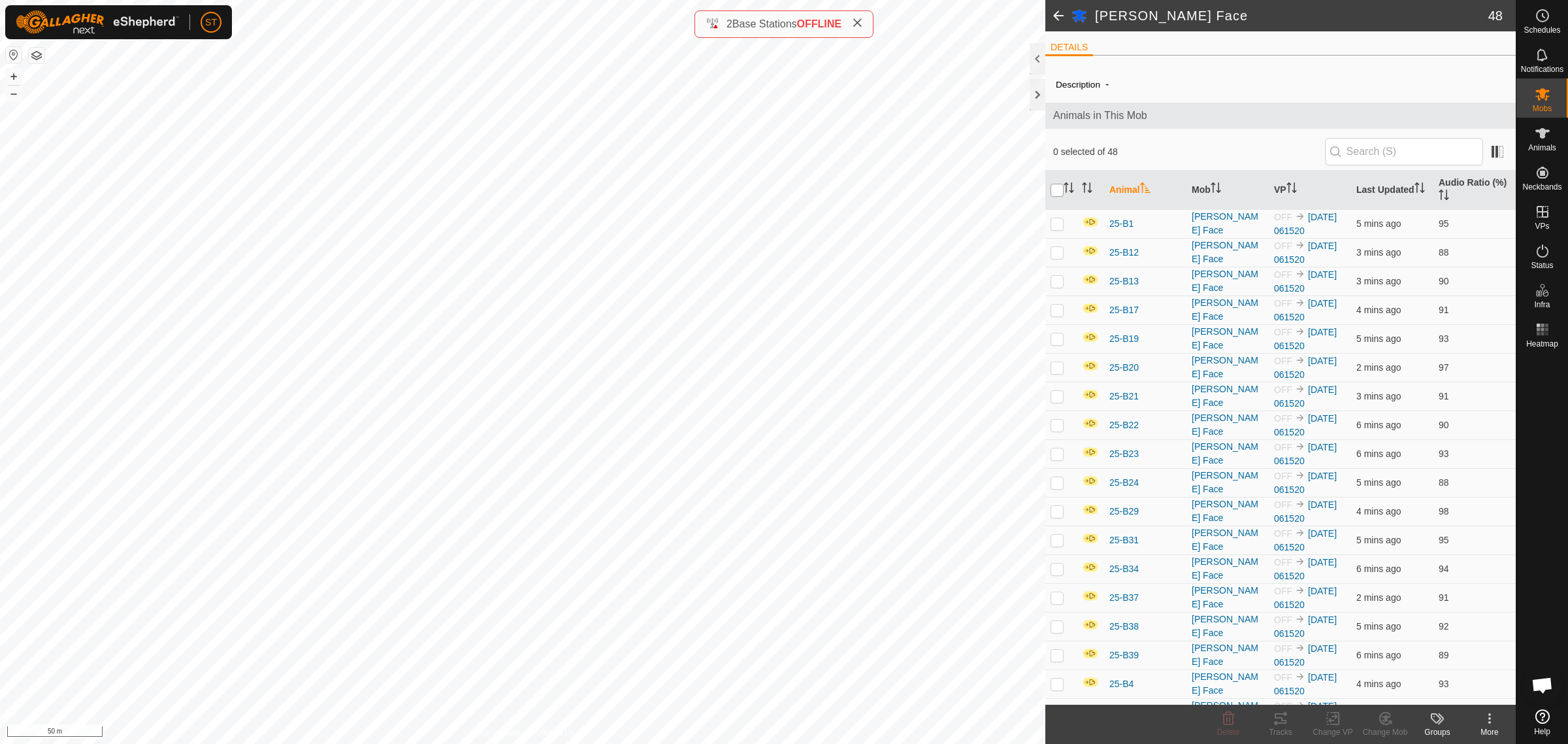
checkbox input "true"
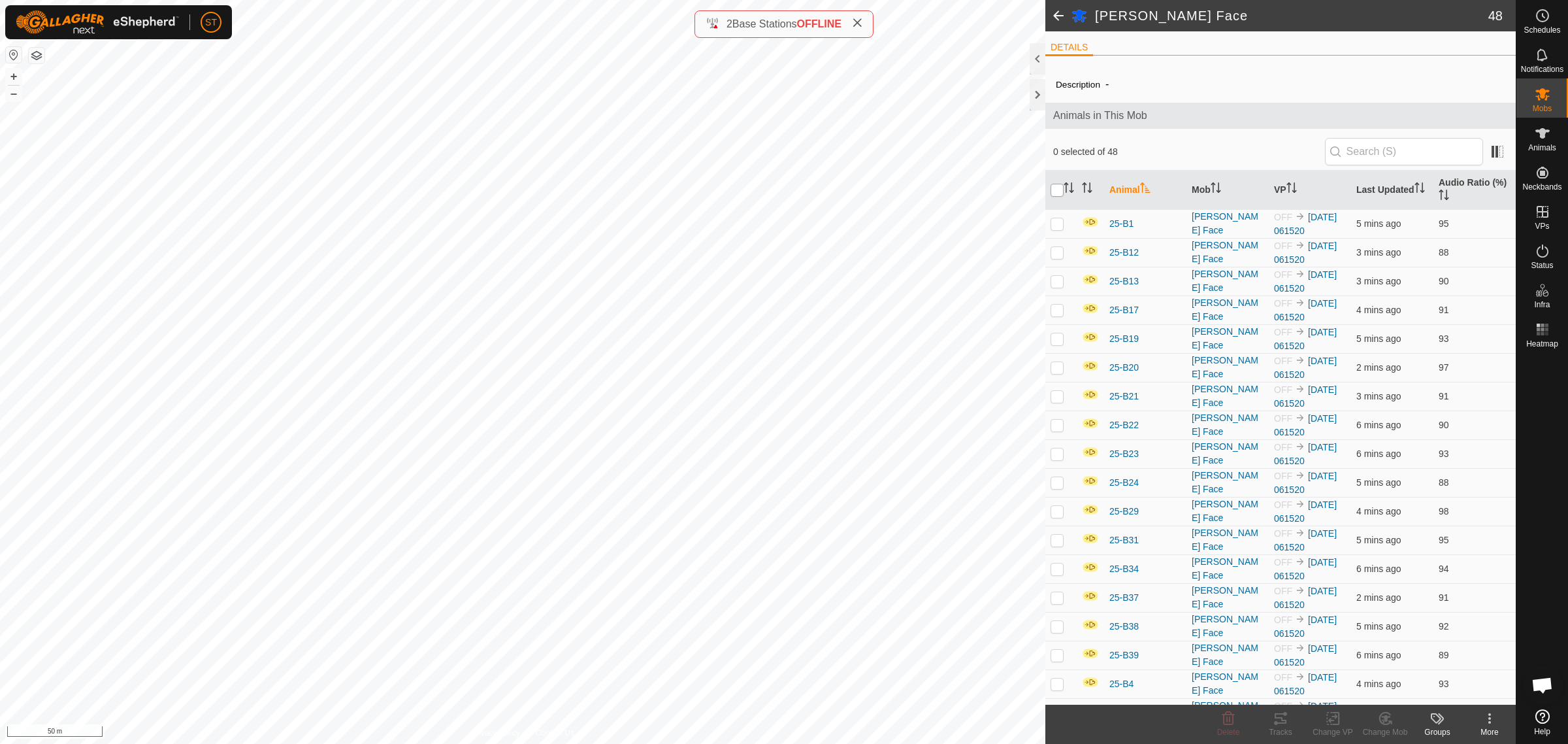
checkbox input "true"
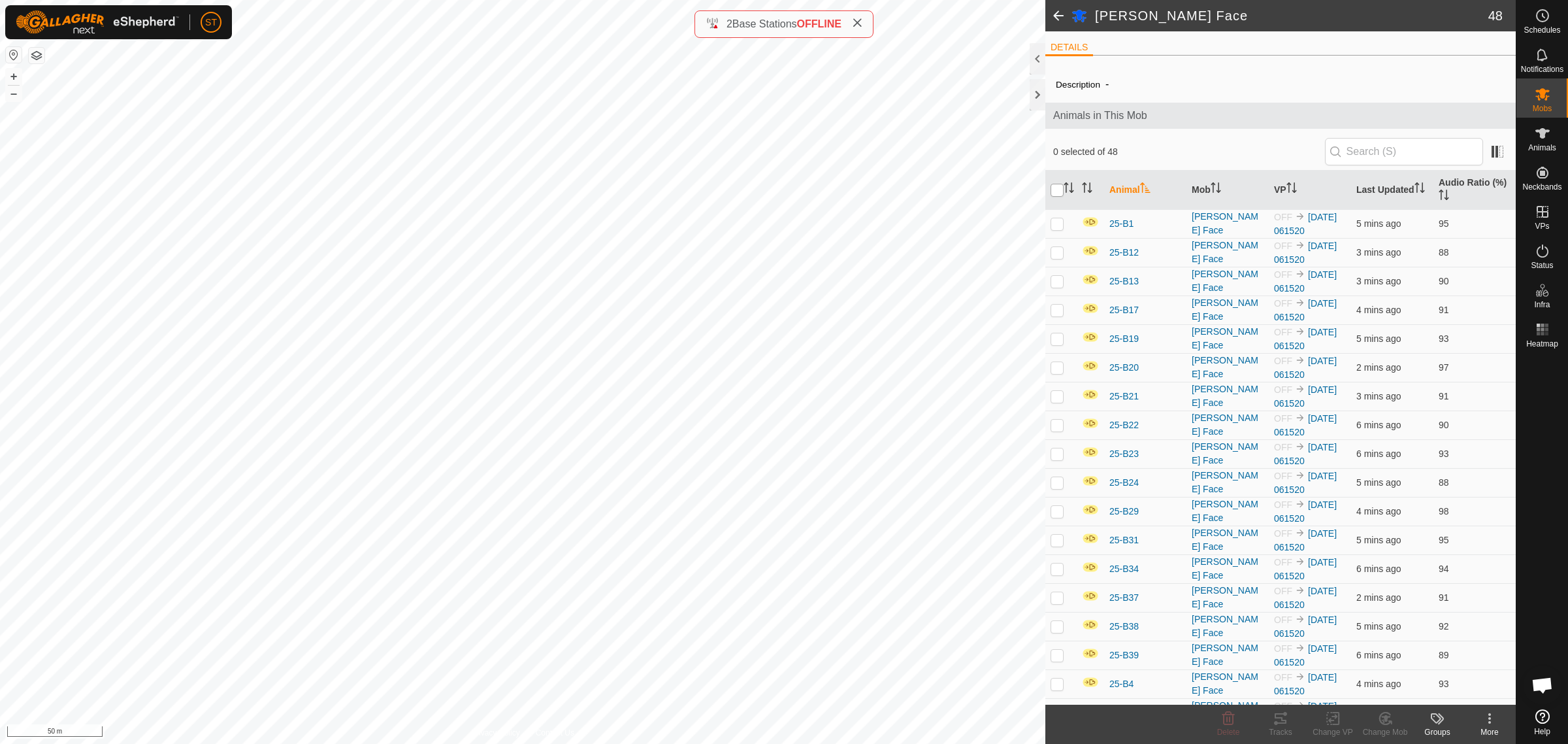
checkbox input "true"
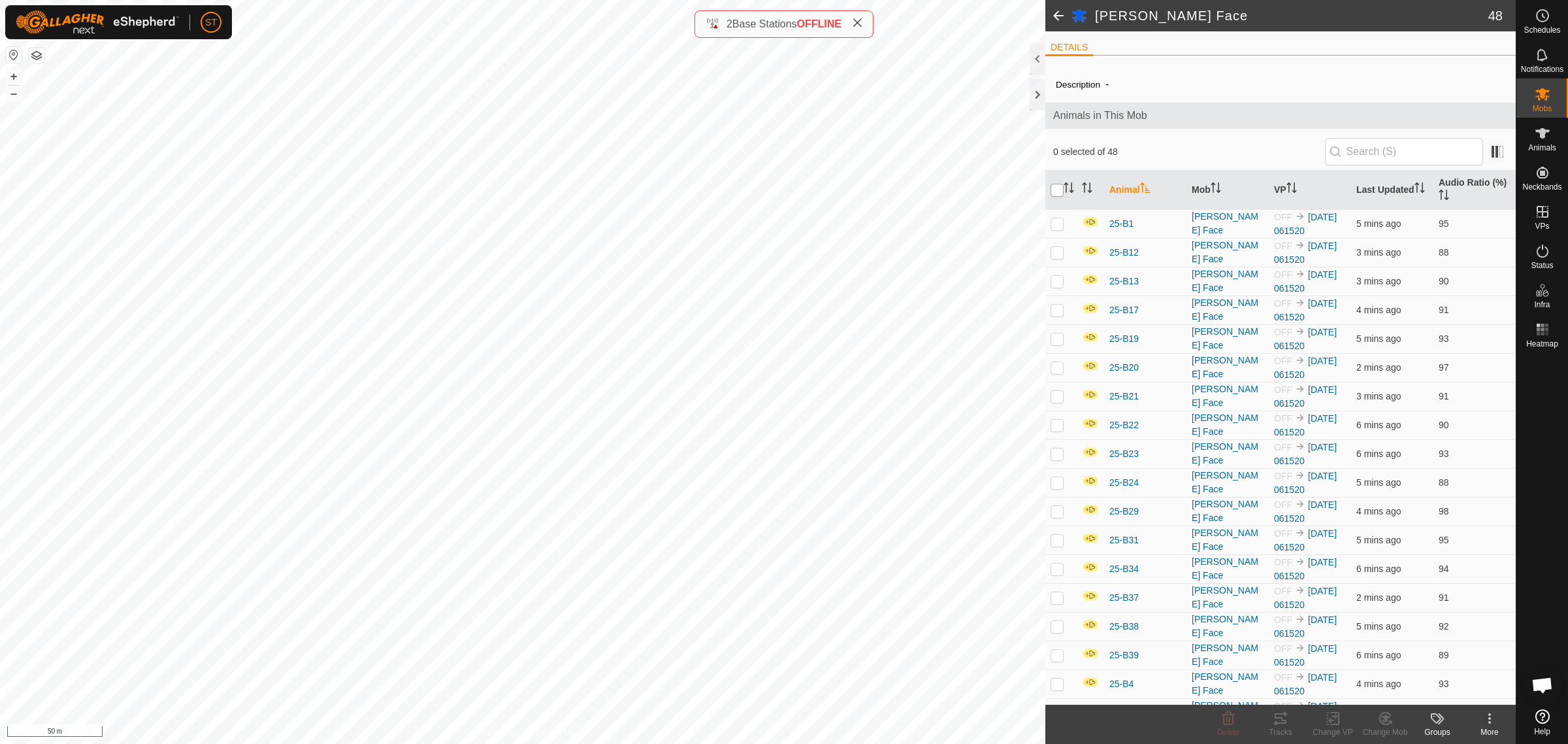
checkbox input "true"
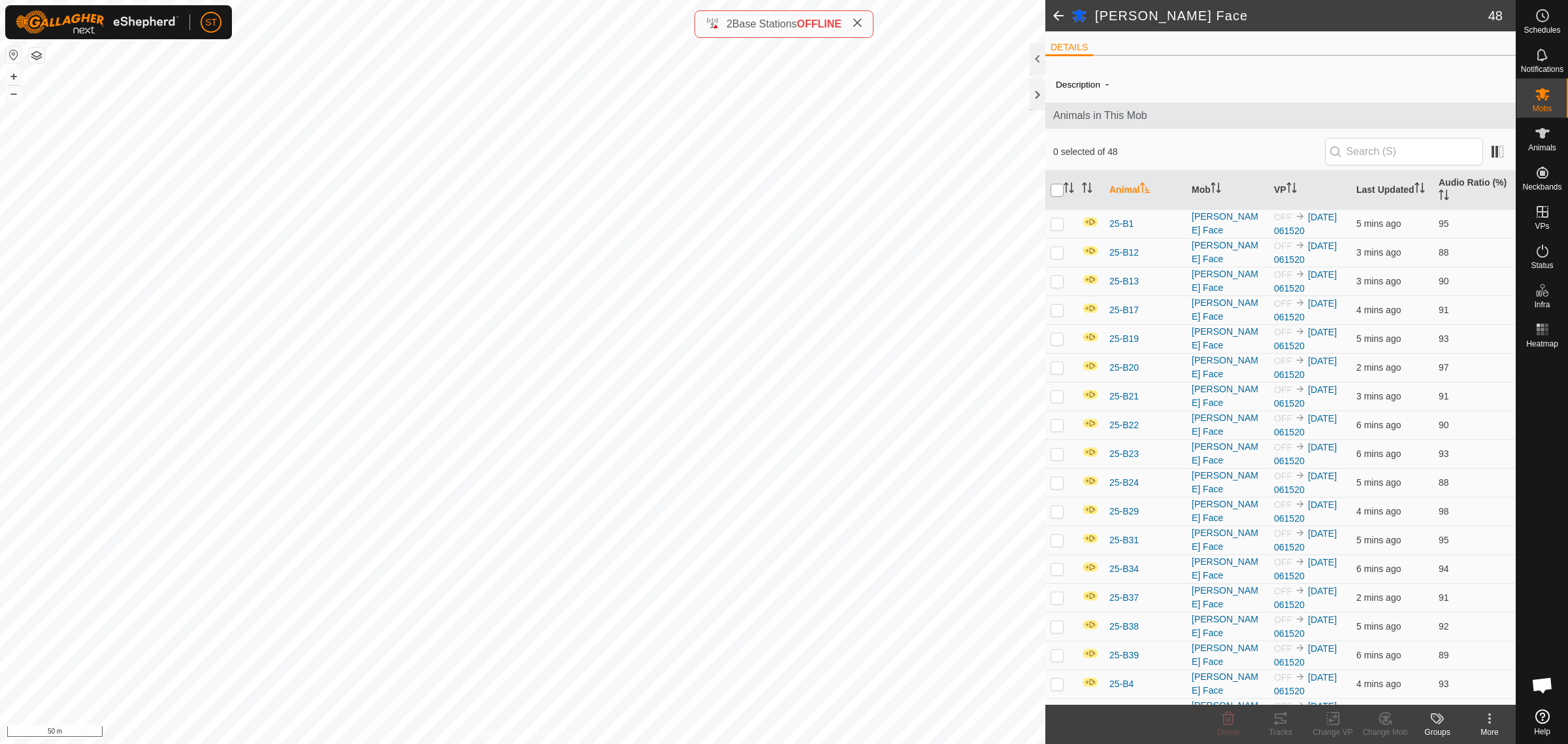
checkbox input "true"
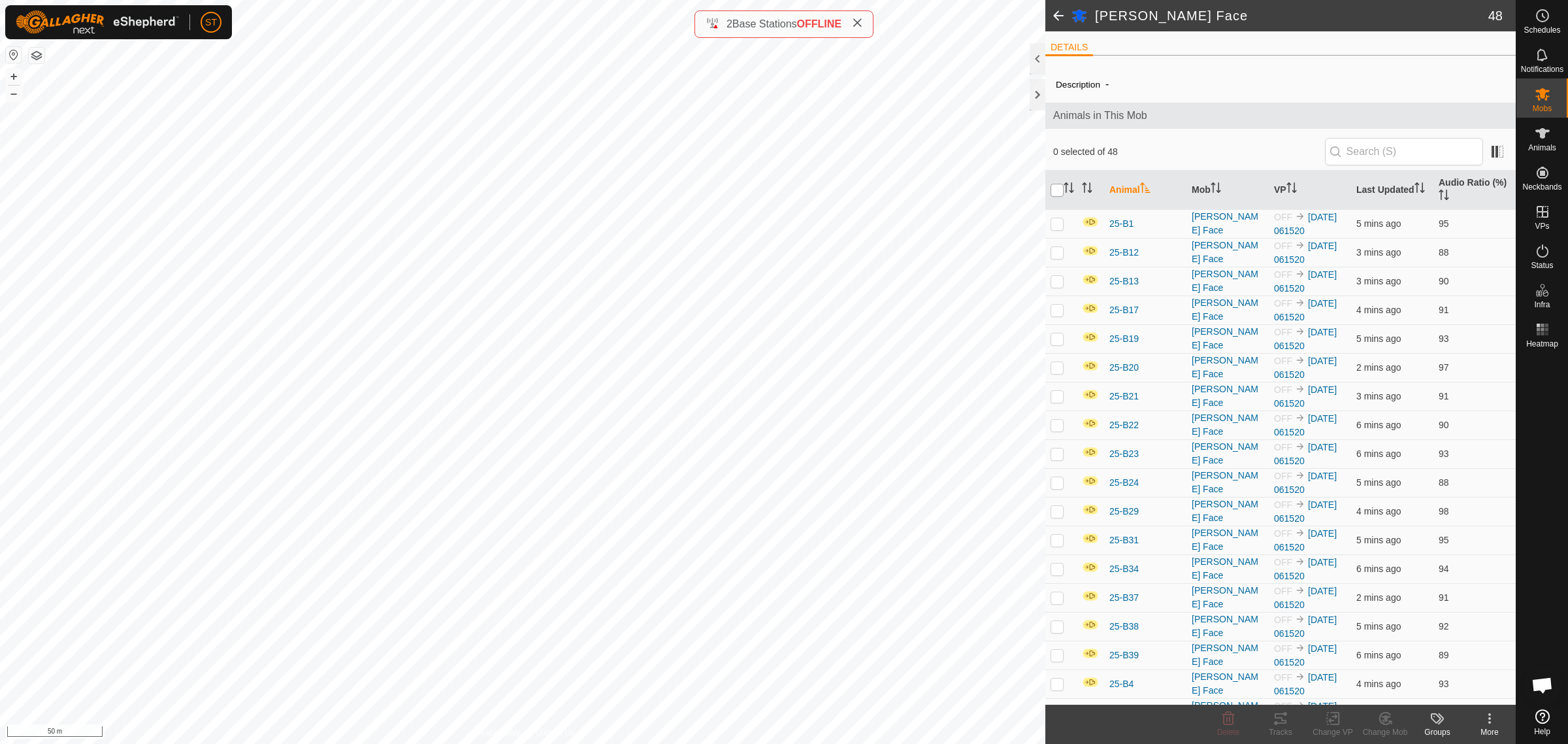
checkbox input "true"
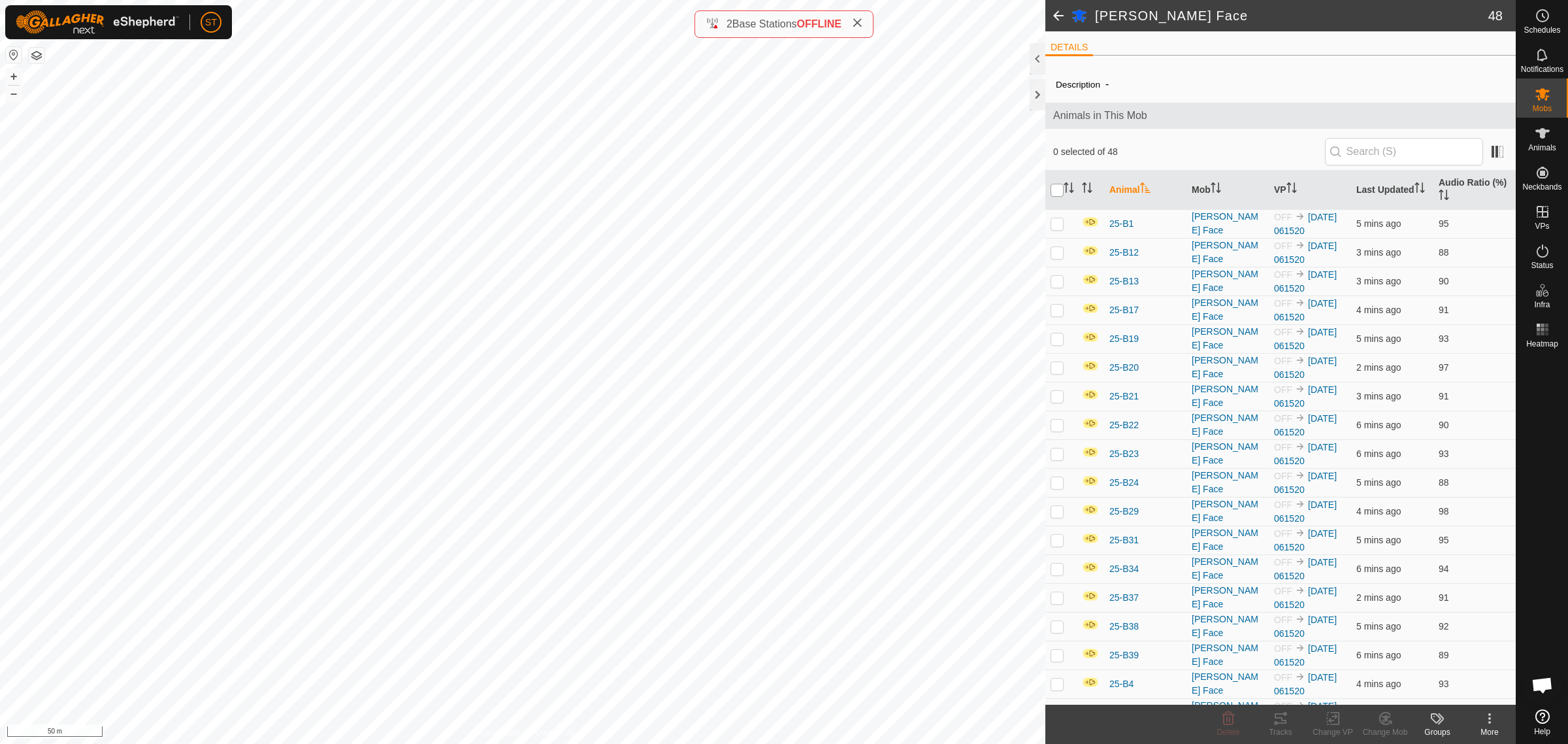
checkbox input "true"
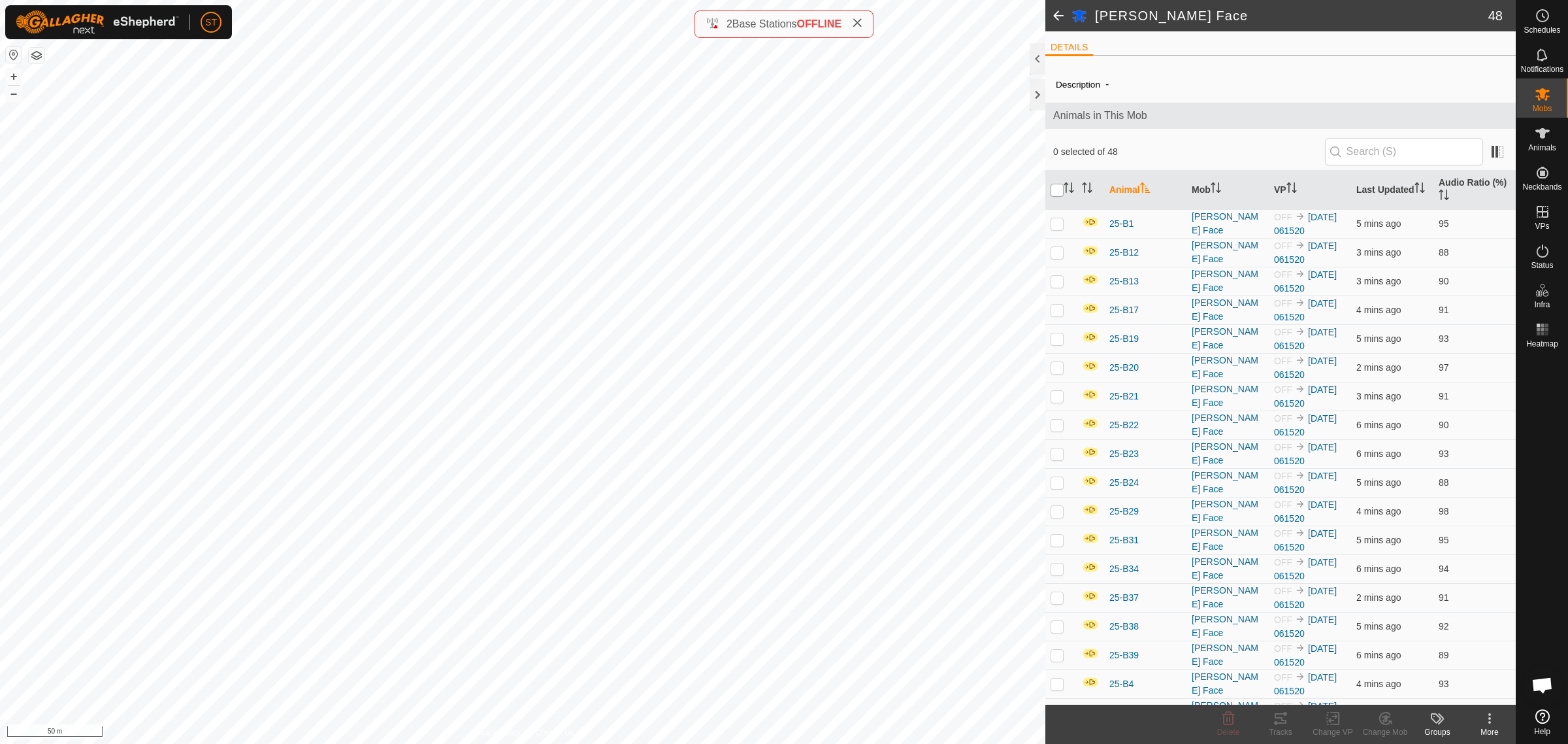
checkbox input "true"
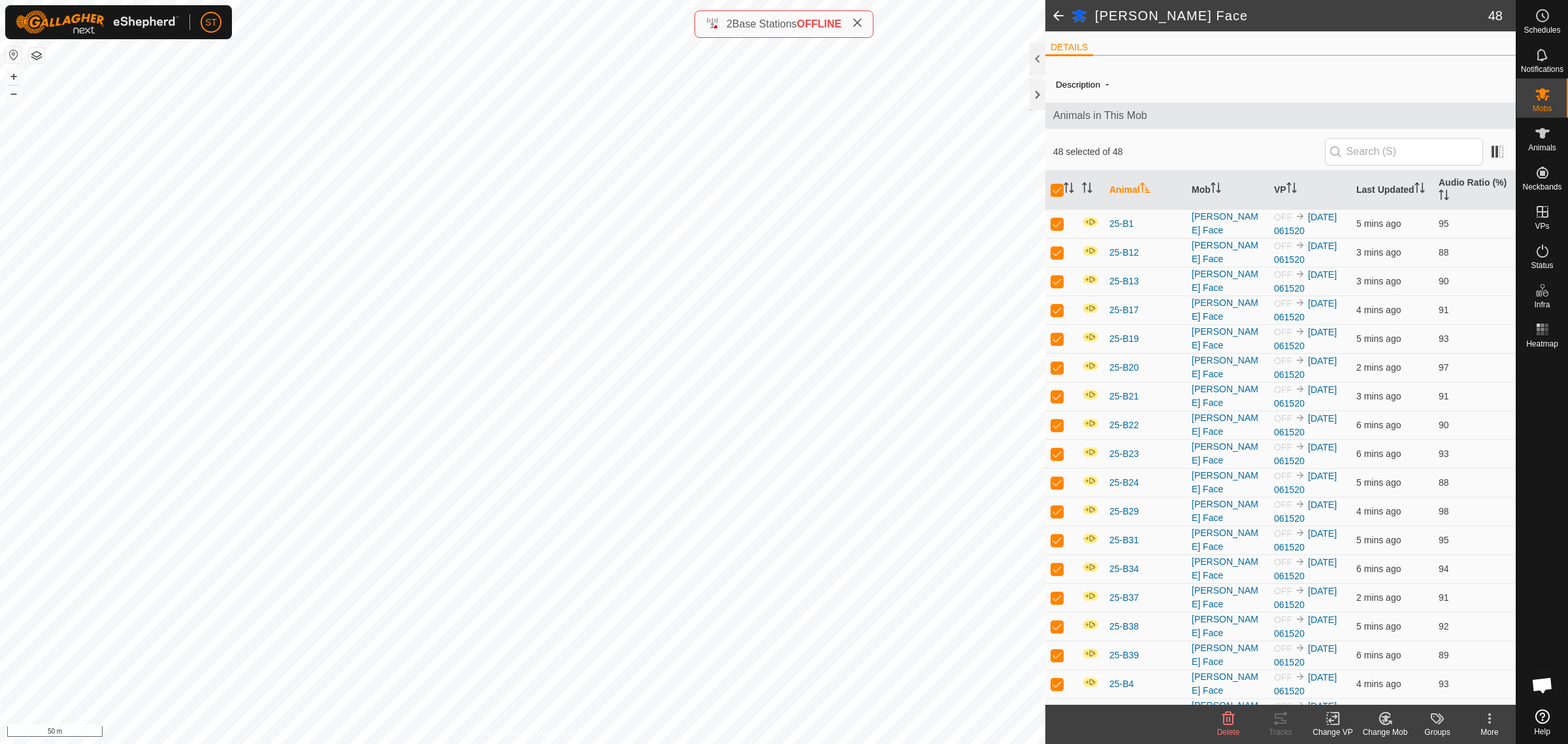
click at [1335, 717] on icon at bounding box center [1333, 719] width 9 height 8
click at [1357, 662] on link "Choose VP..." at bounding box center [1372, 662] width 130 height 26
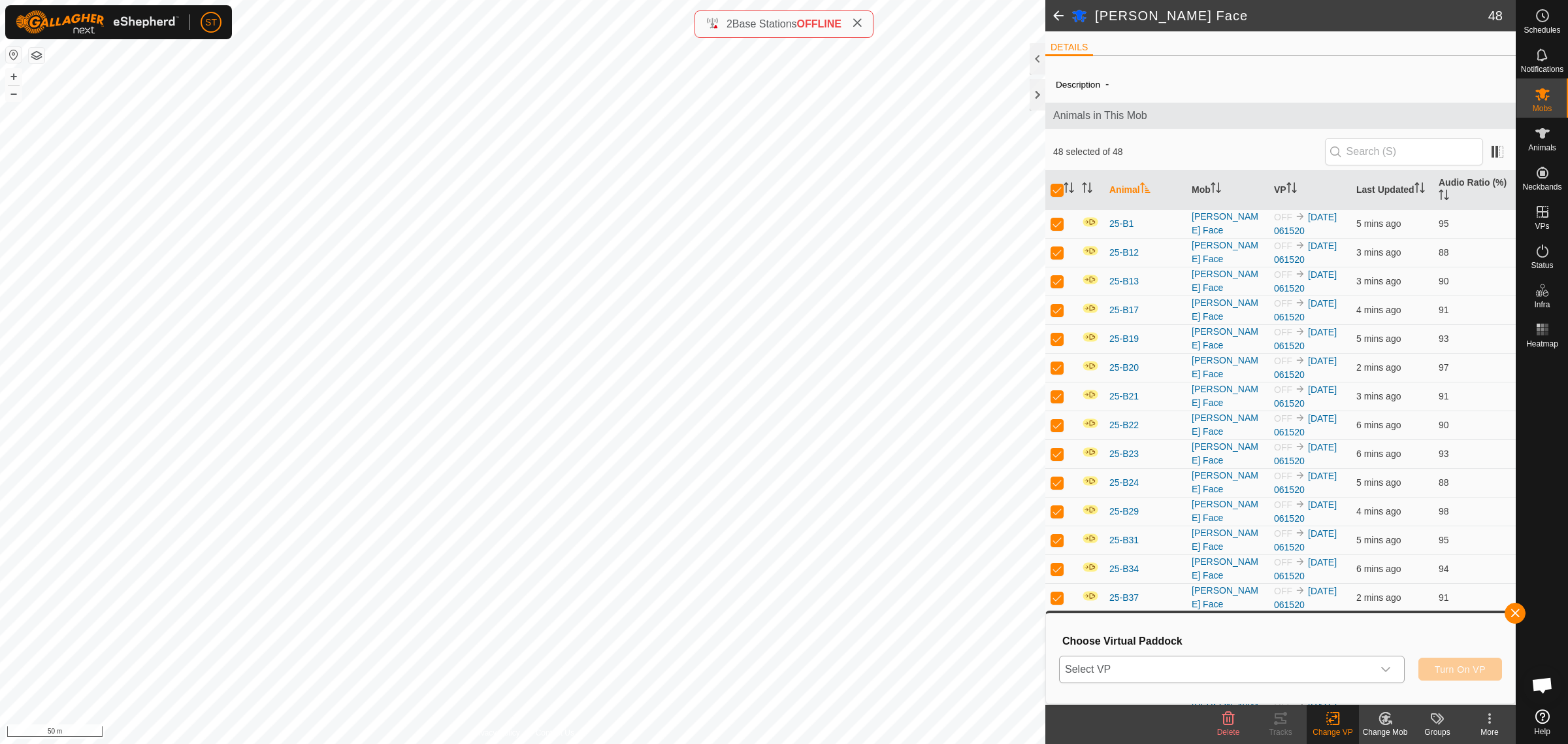
click at [1392, 673] on div "dropdown trigger" at bounding box center [1386, 669] width 26 height 26
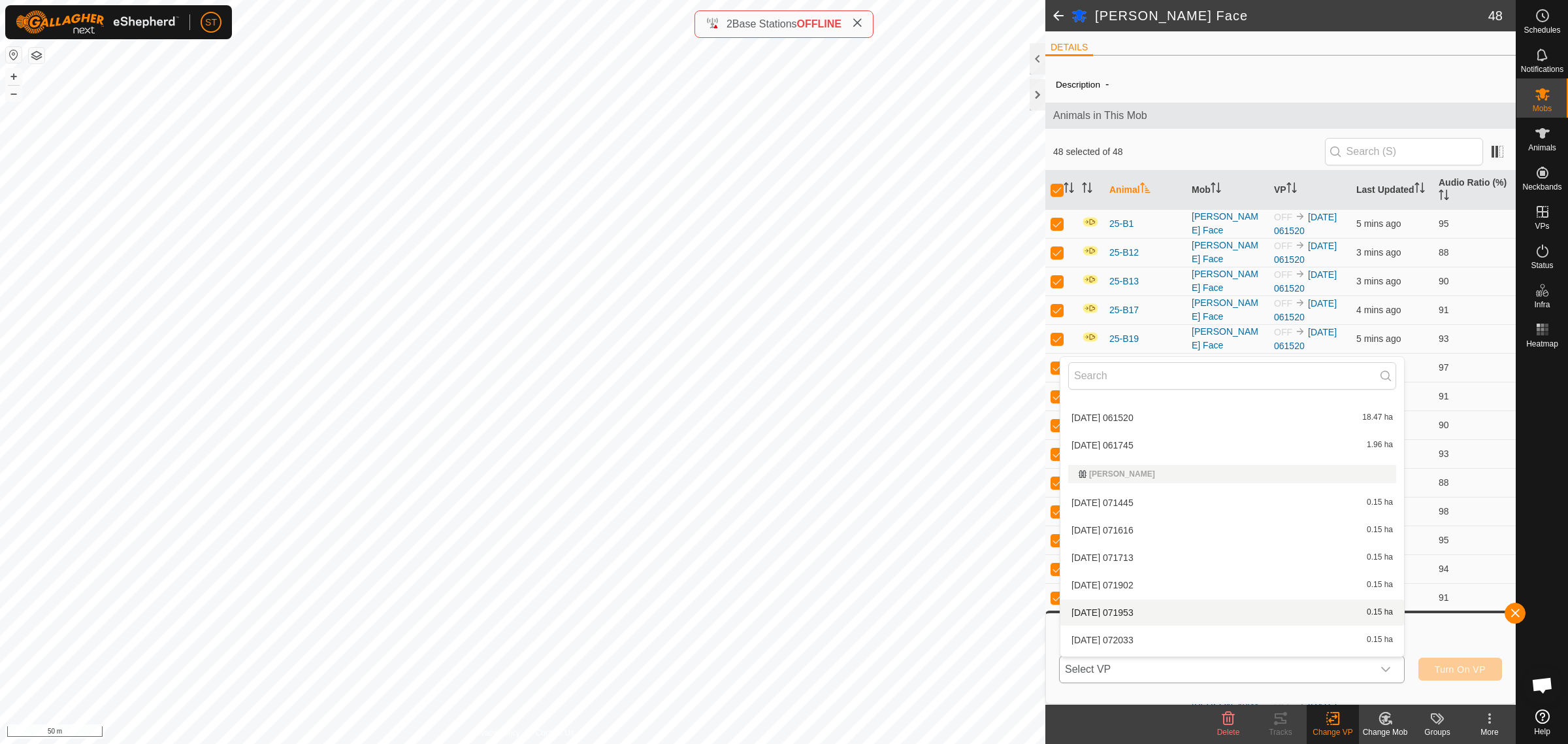
scroll to position [6453, 0]
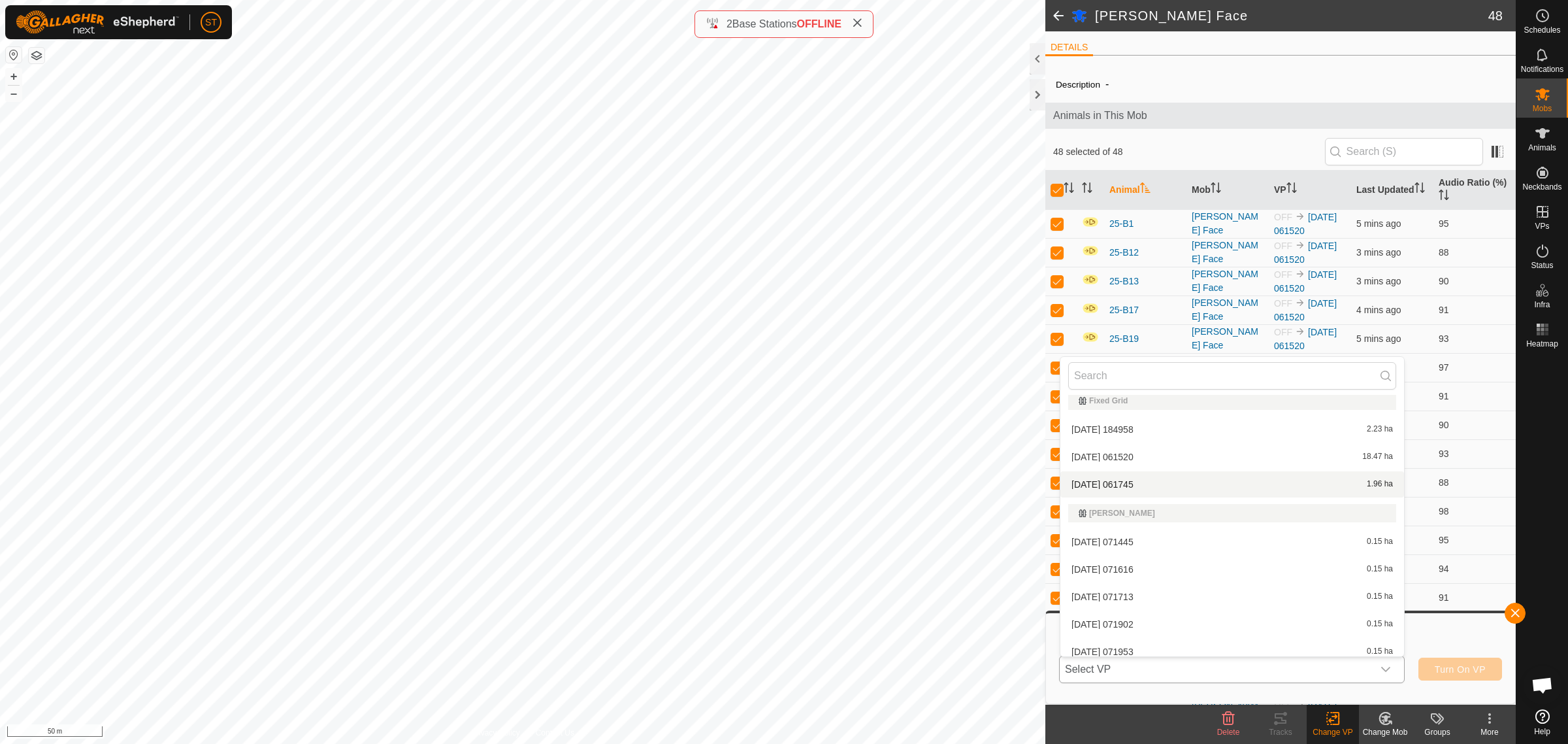
click at [1117, 473] on li "2025-10-11 061745 1.96 ha" at bounding box center [1232, 484] width 344 height 26
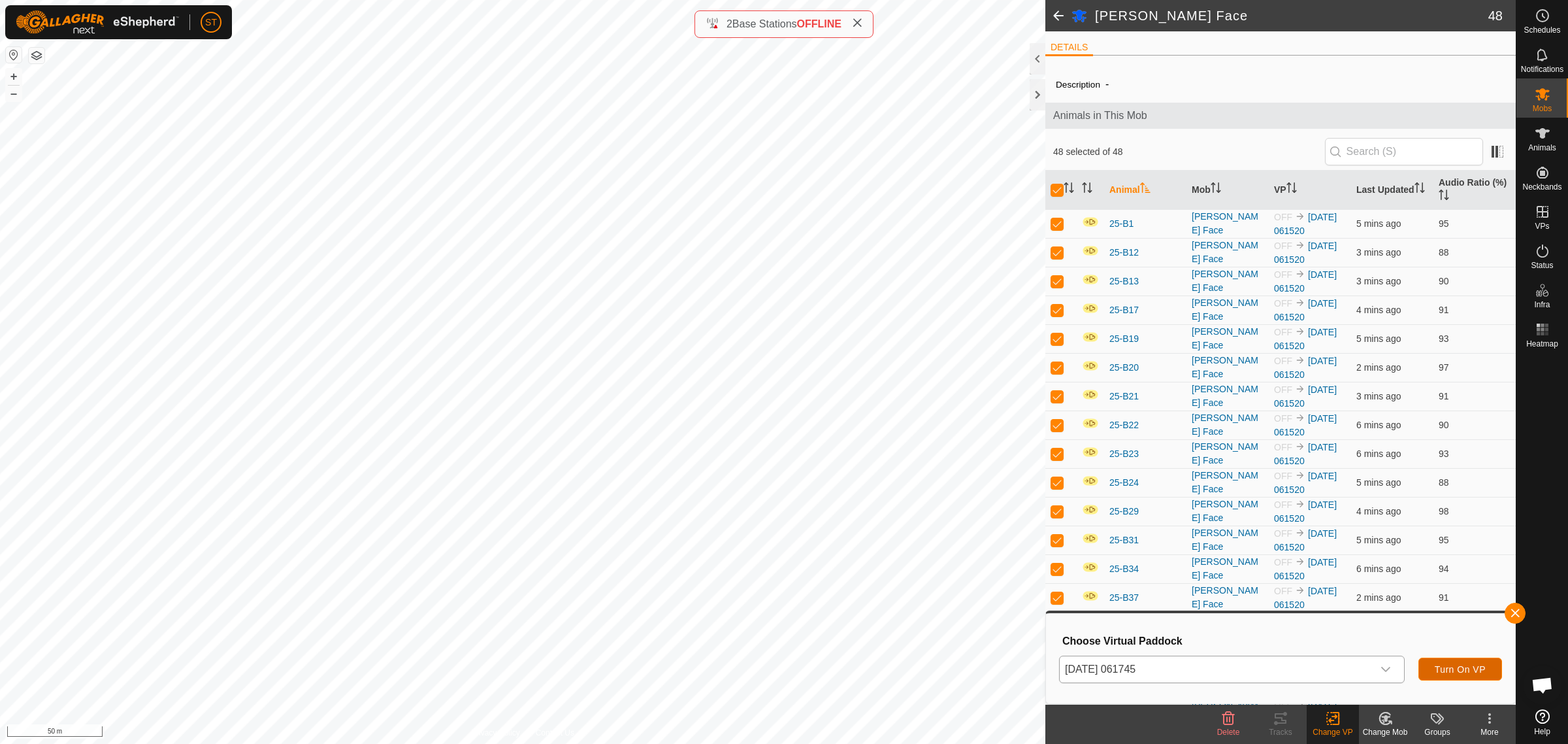
click at [1444, 668] on span "Turn On VP" at bounding box center [1460, 669] width 51 height 11
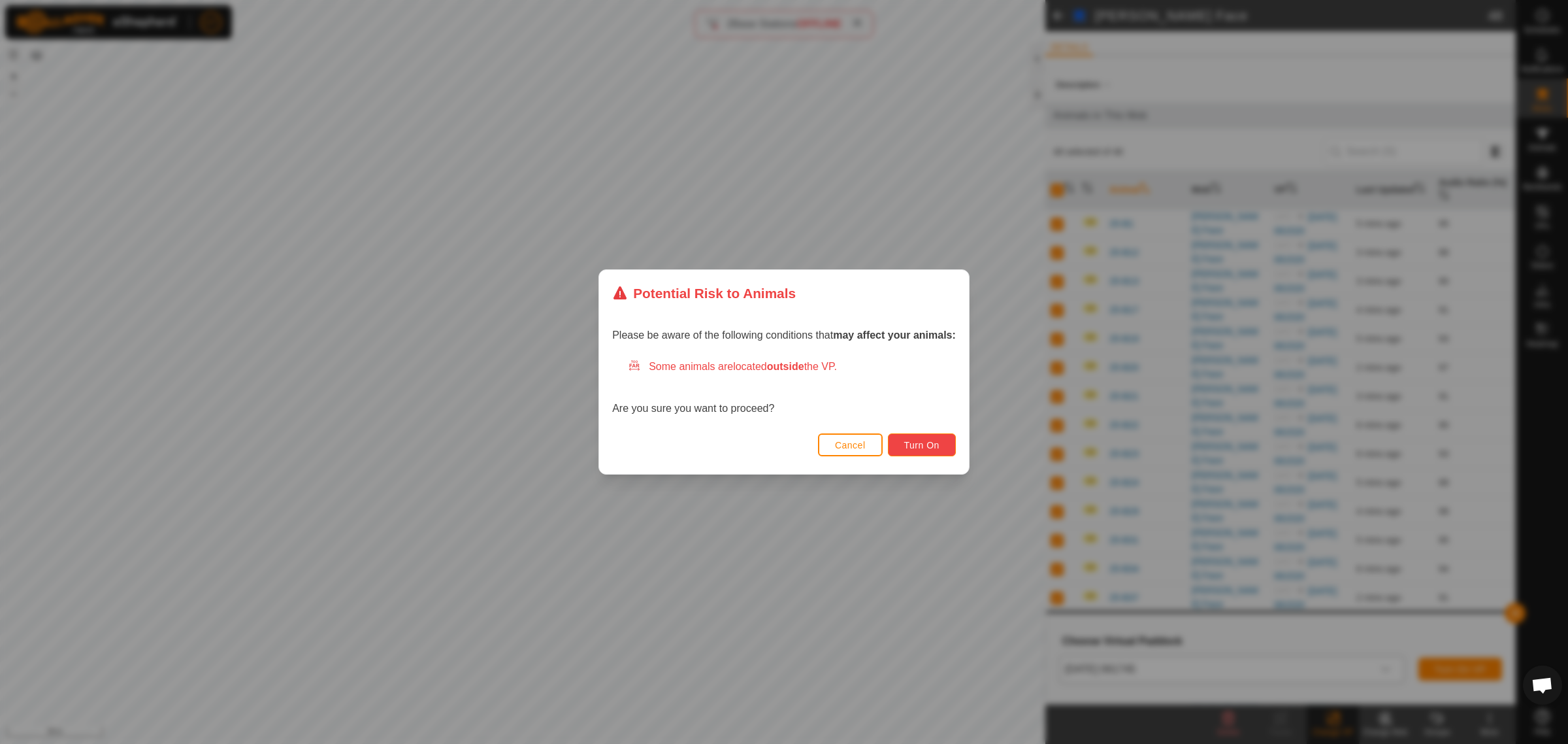
click at [932, 443] on span "Turn On" at bounding box center [922, 445] width 35 height 11
